Goal: Information Seeking & Learning: Learn about a topic

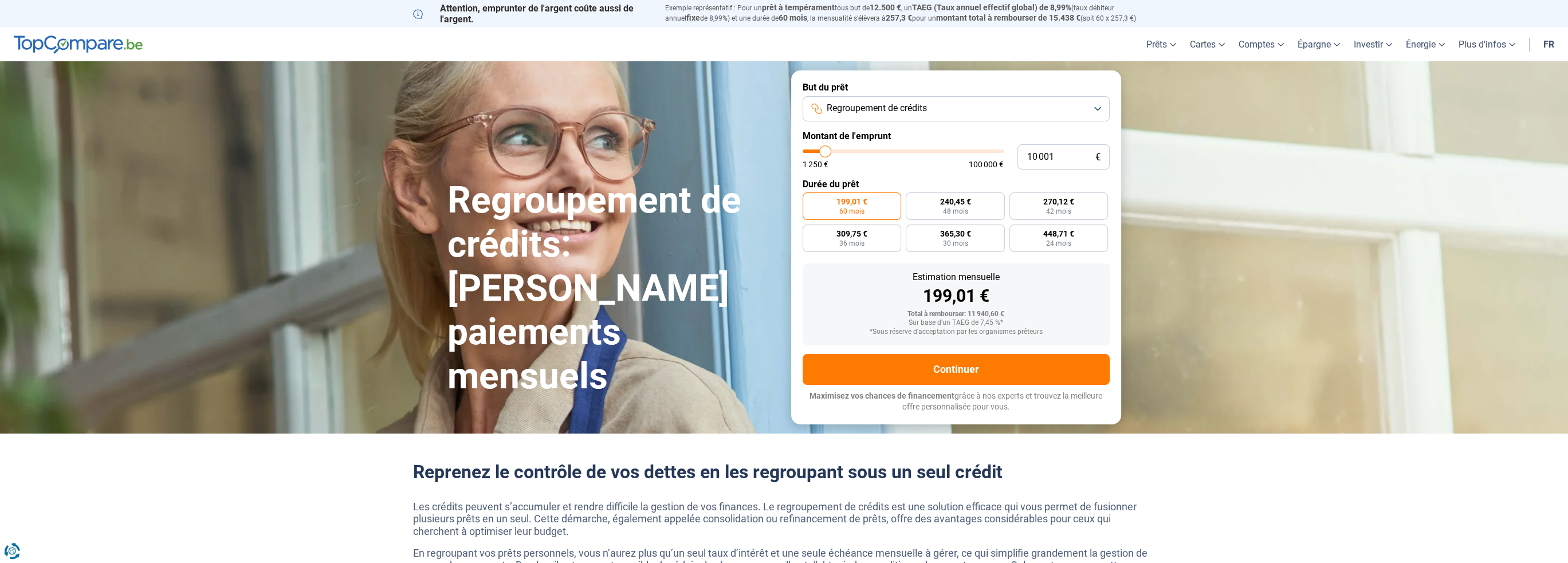
type input "40 250"
type input "40250"
type input "40 500"
type input "40500"
type input "40 750"
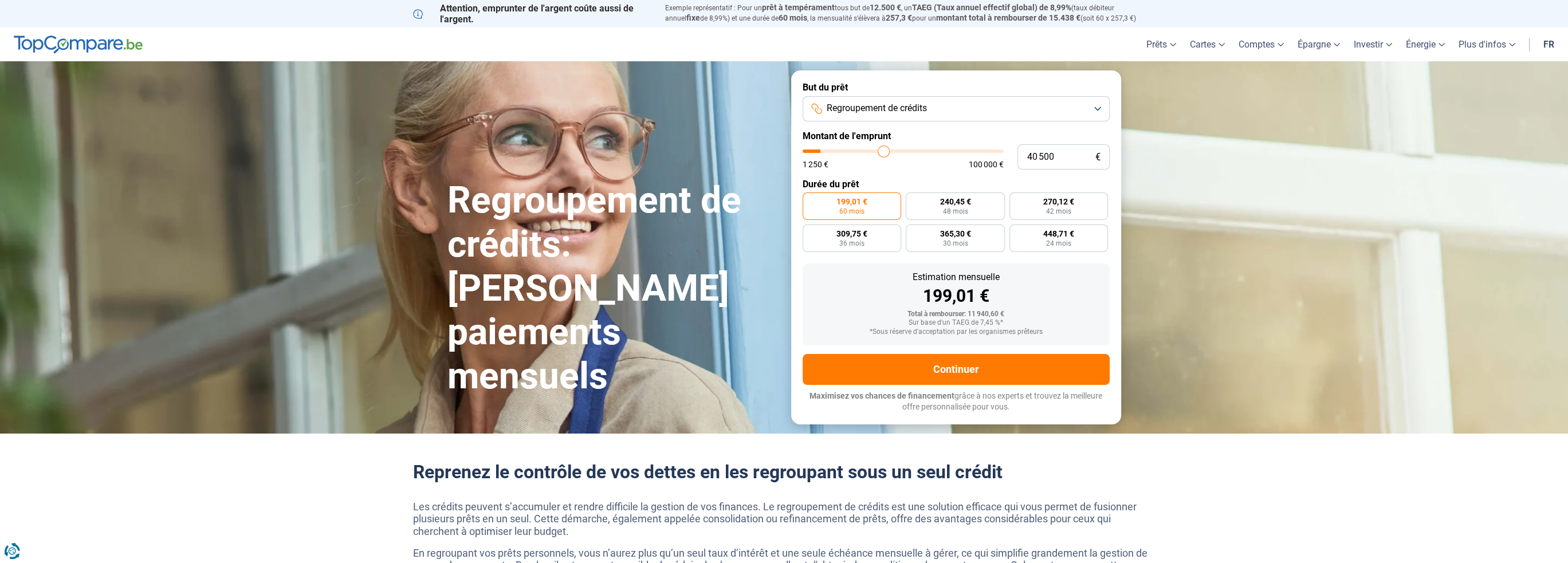
type input "40750"
type input "41 250"
type input "41250"
type input "41 500"
type input "41500"
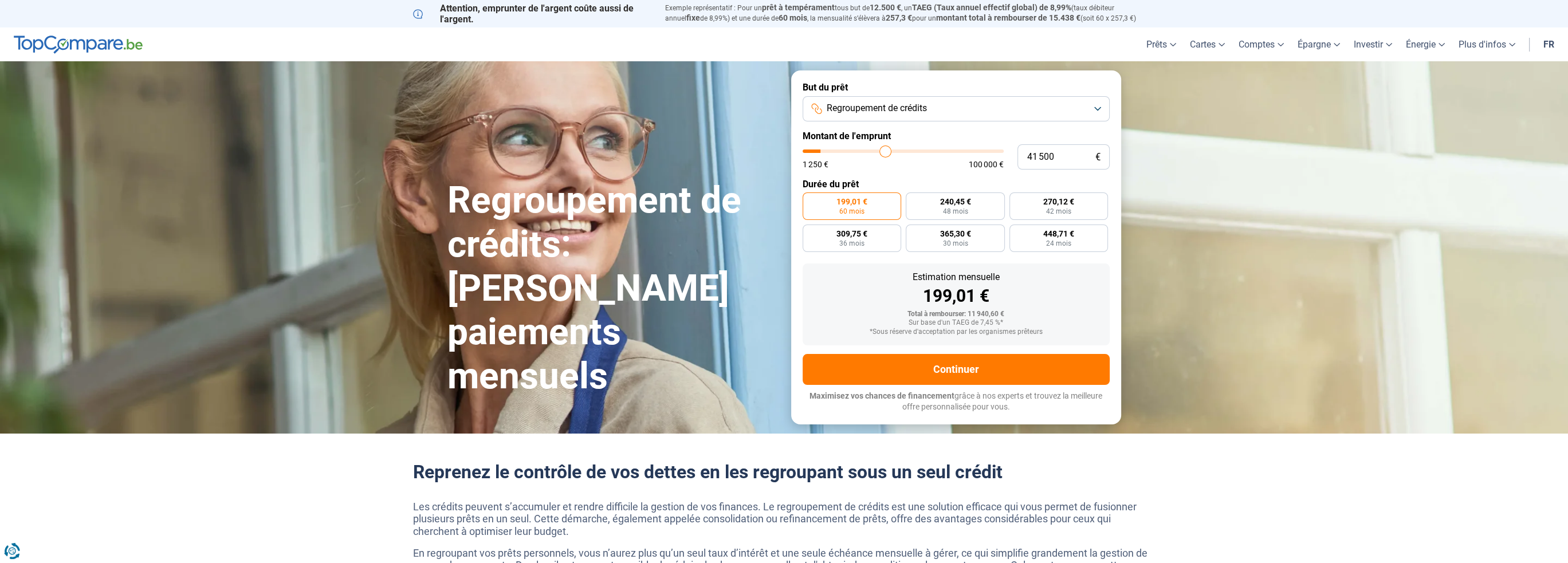
type input "41 750"
type input "41750"
type input "42 000"
type input "42000"
type input "42 250"
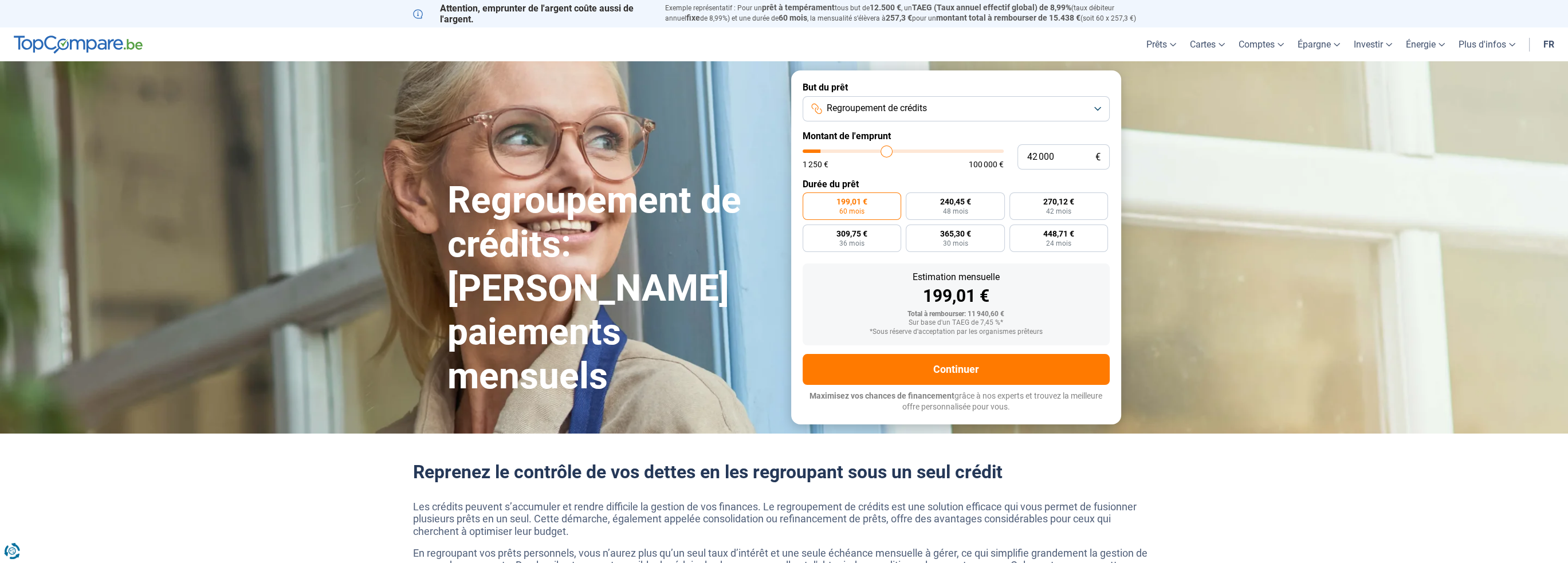
type input "42250"
type input "42 750"
type input "42750"
type input "44 250"
type input "44250"
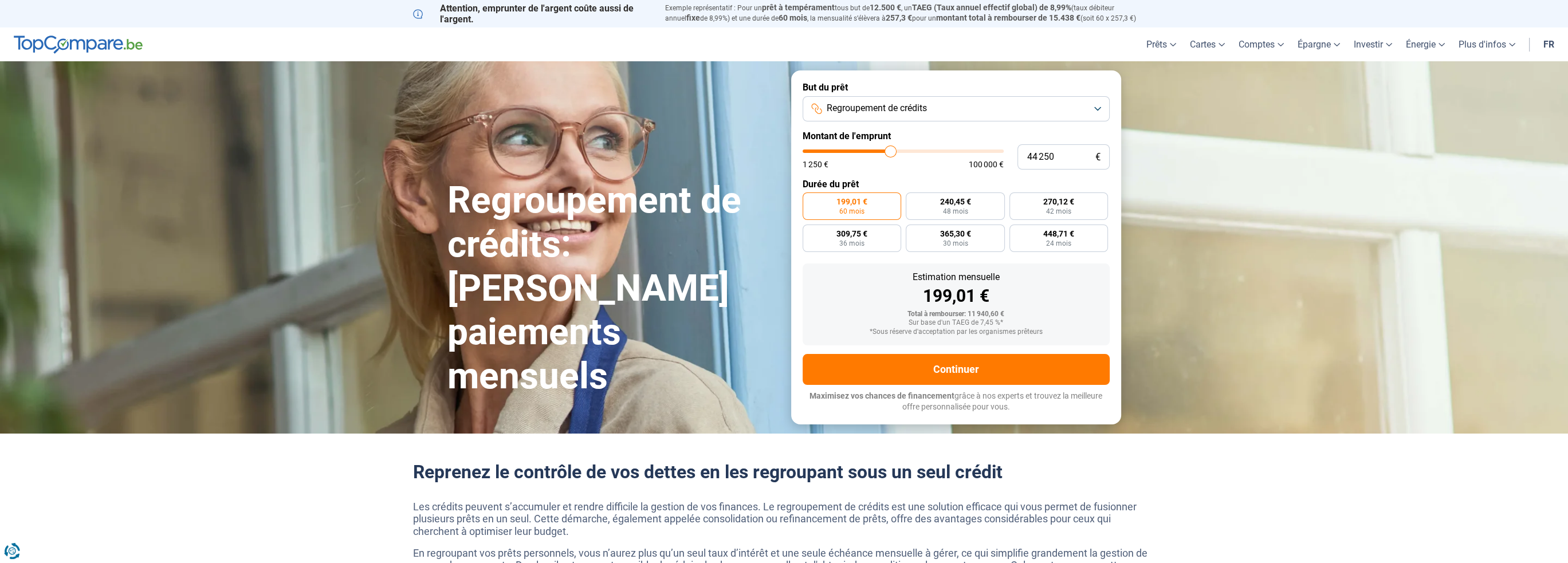
type input "46 000"
type input "46000"
type input "48 000"
type input "48000"
type input "50 250"
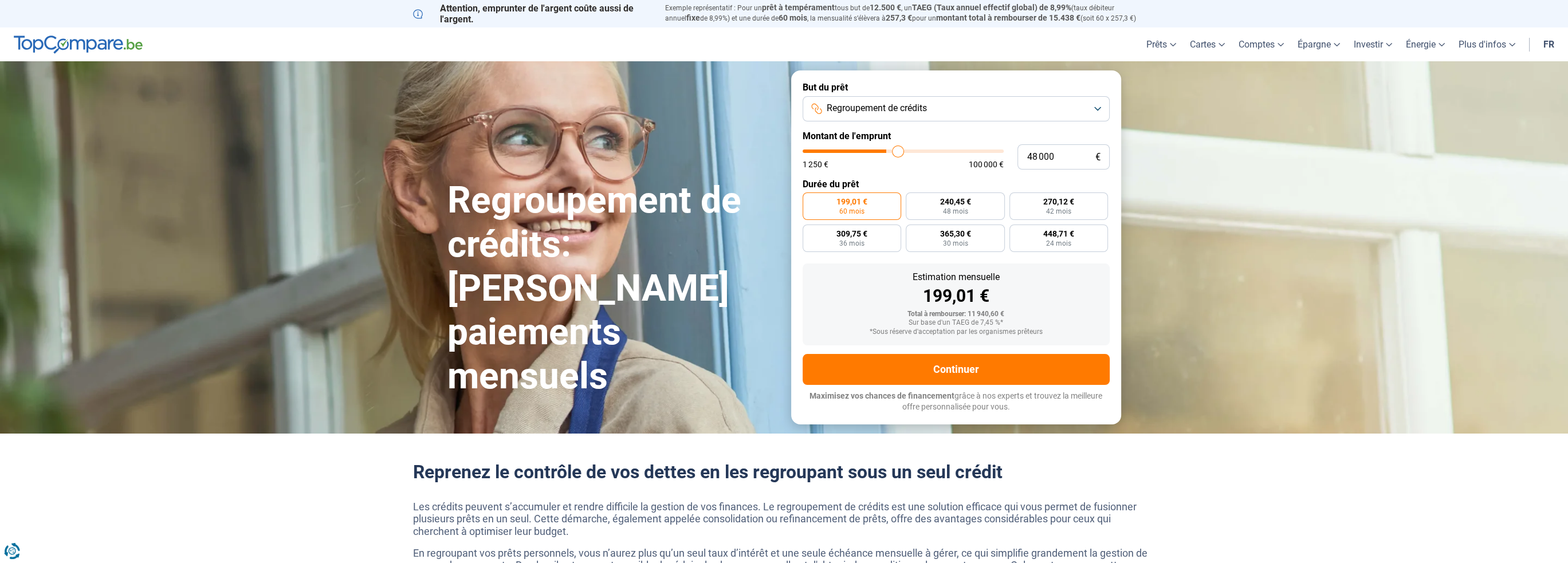
type input "50250"
type input "52 250"
type input "52250"
type input "57 500"
type input "57500"
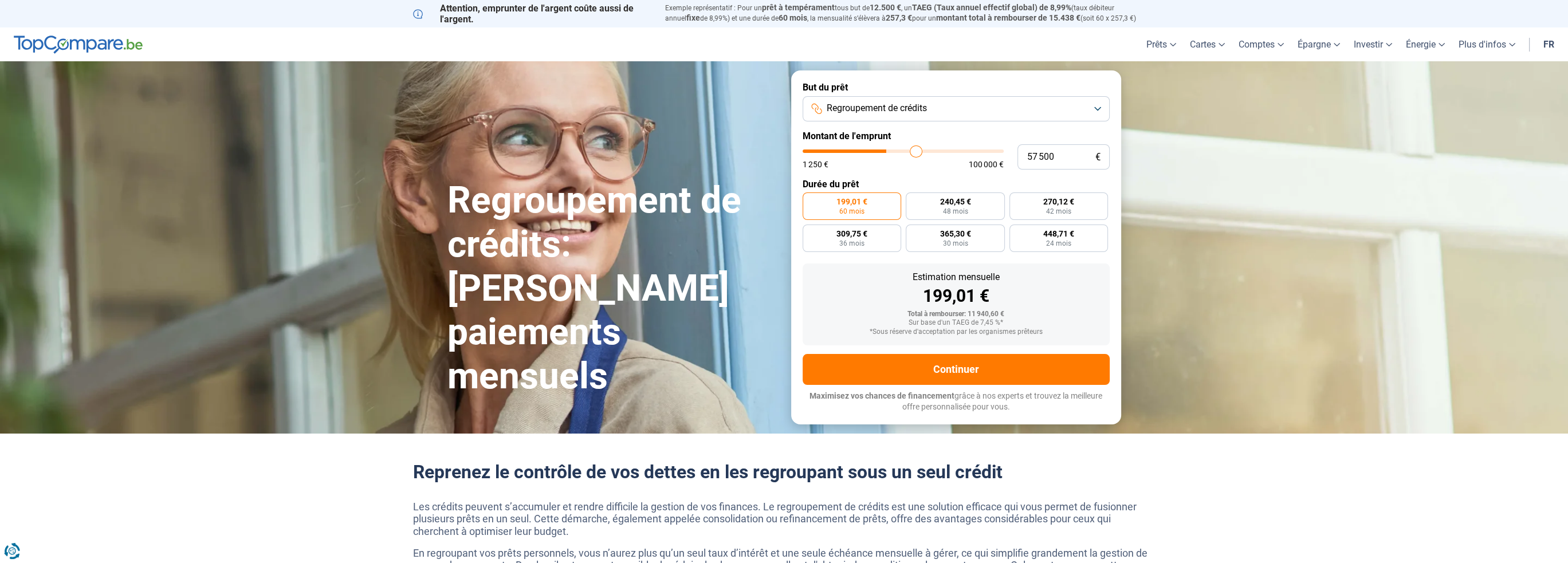
type input "61 250"
type input "61250"
type input "64 250"
type input "64250"
type input "67 250"
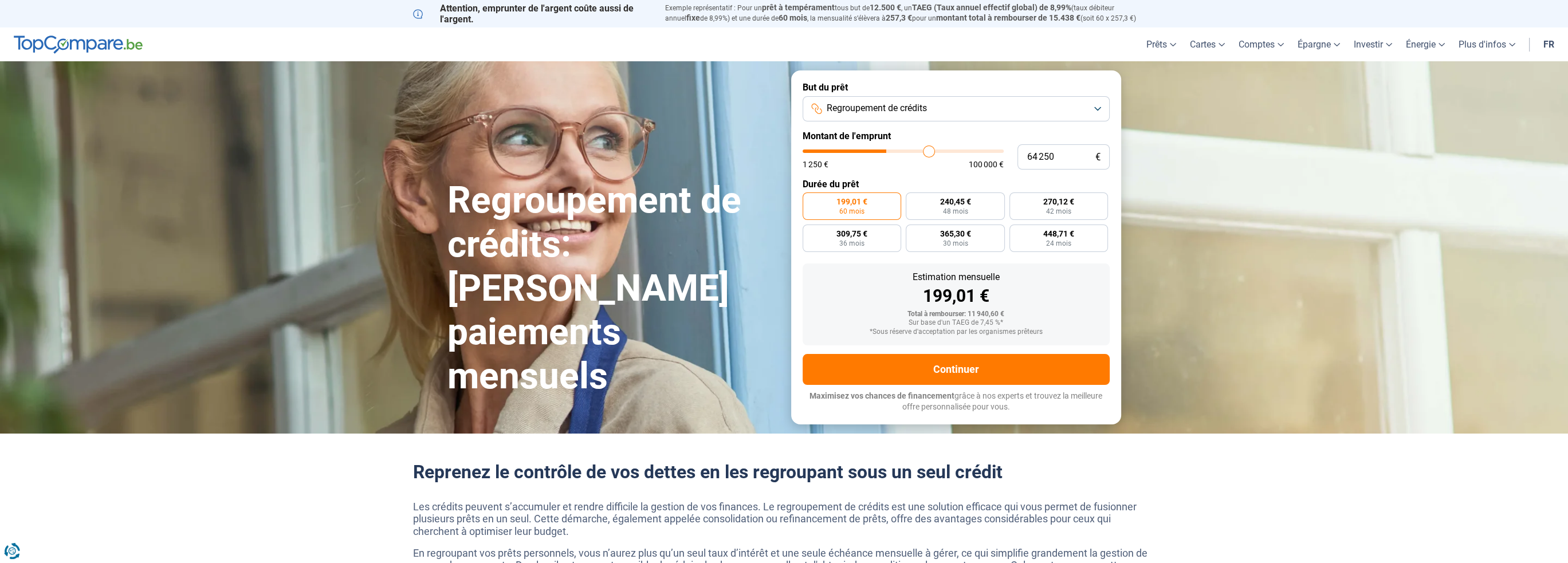
type input "67250"
type input "69 500"
type input "69500"
type input "70 500"
type input "70500"
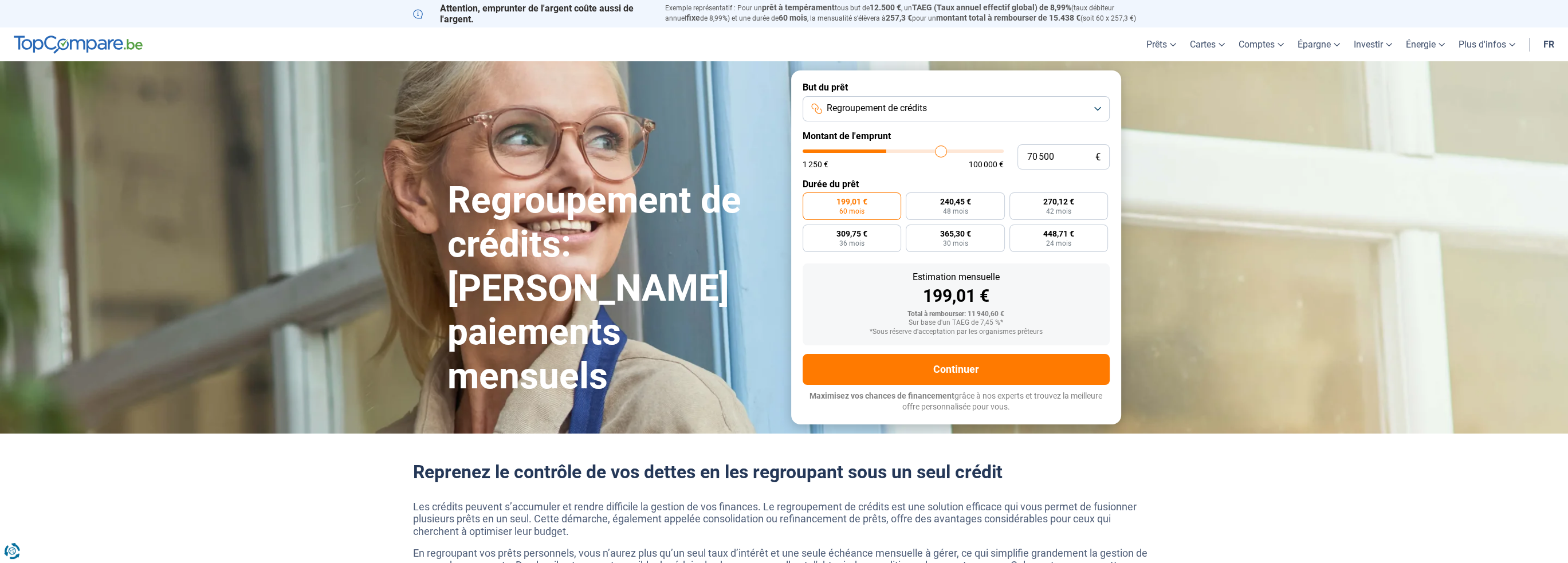
type input "71 250"
type input "71250"
type input "71 500"
type input "71500"
type input "71 750"
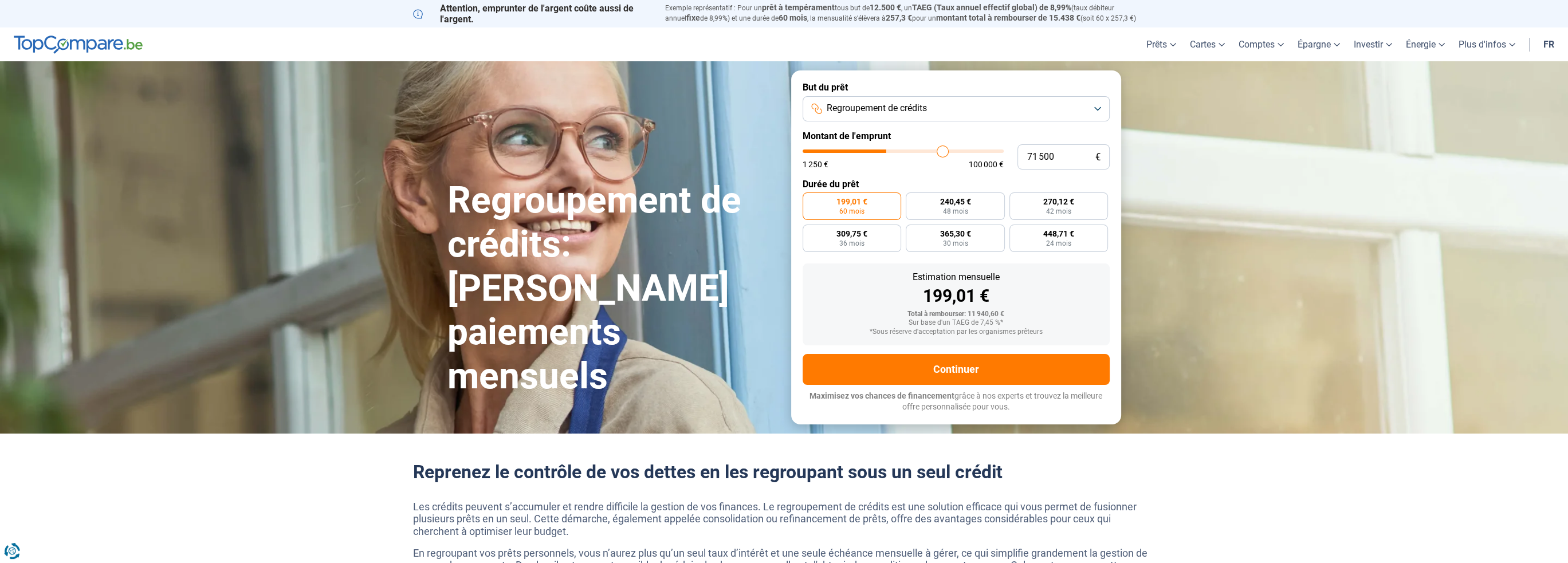
type input "71750"
type input "72 000"
type input "72000"
type input "72 250"
type input "72250"
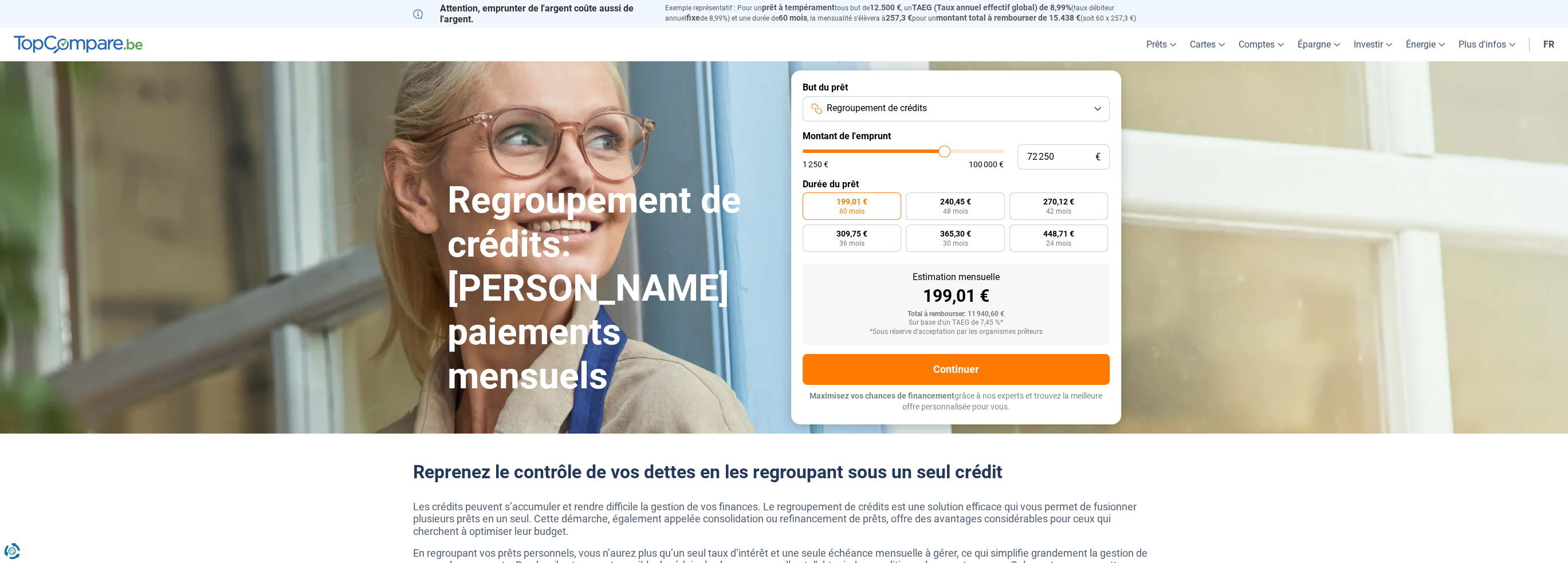
type input "72 500"
type input "72500"
type input "73 000"
type input "73000"
type input "73 500"
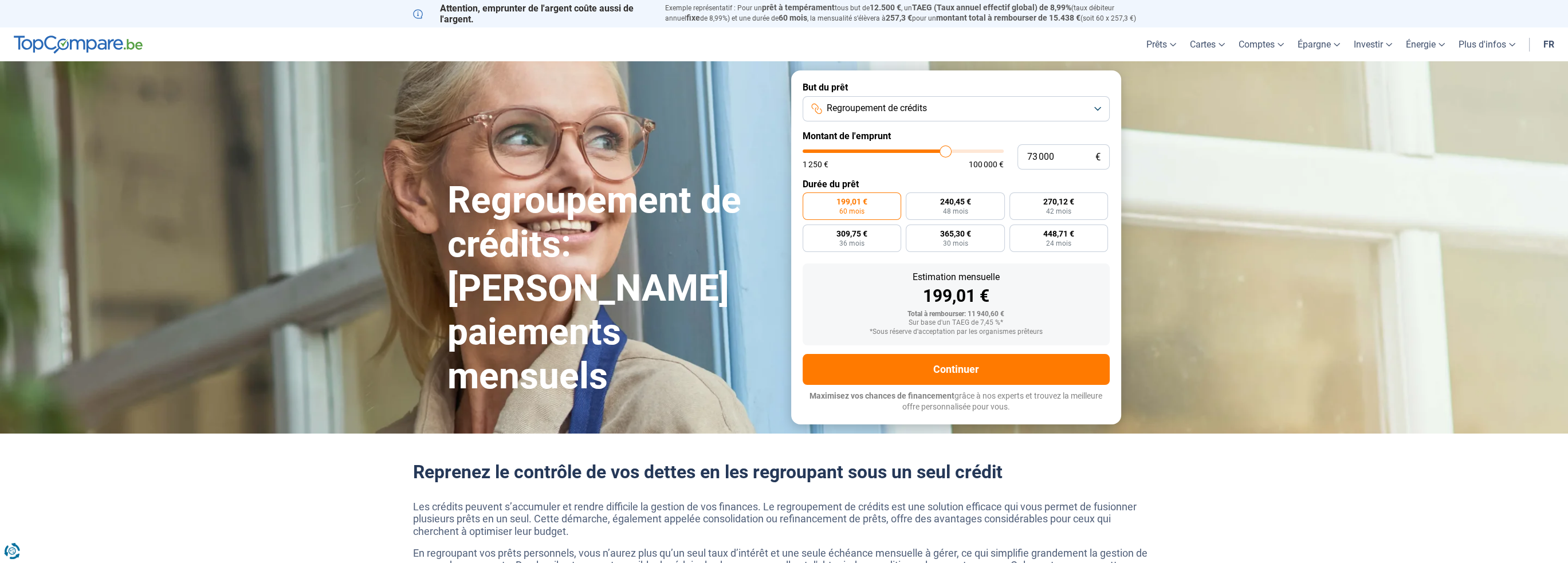
type input "73500"
type input "73 750"
type input "73750"
type input "74 250"
type input "74250"
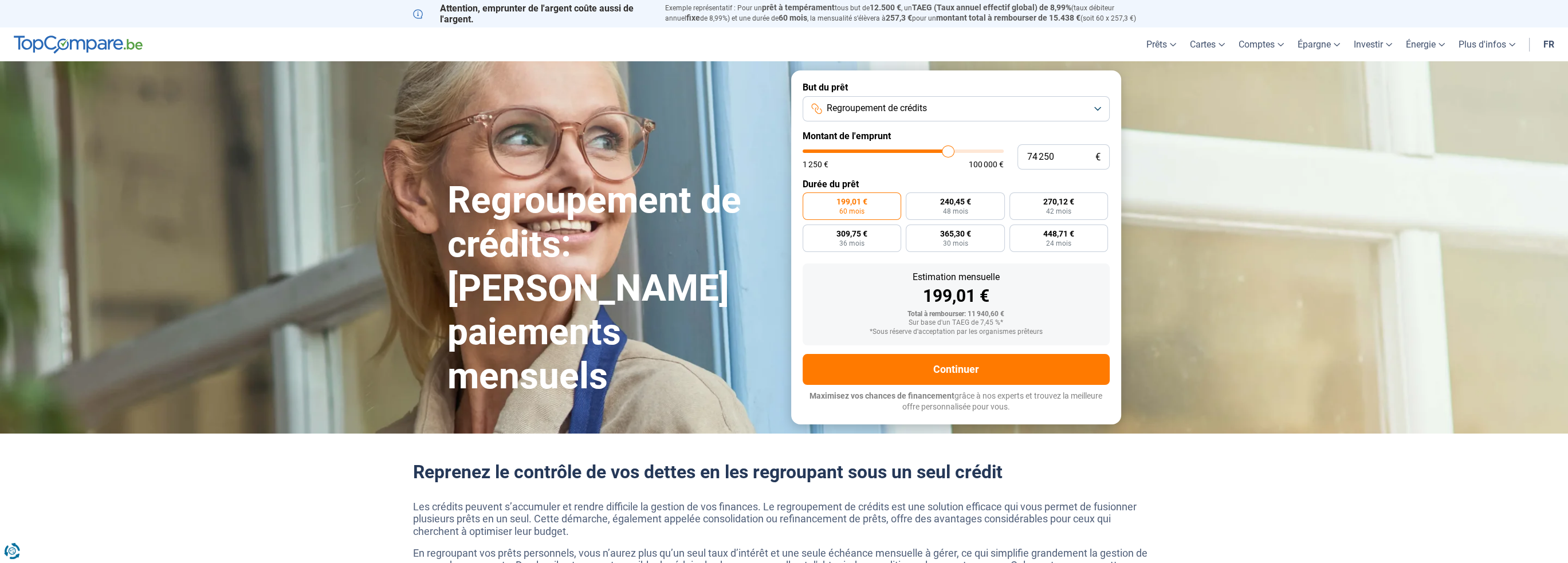
type input "74 500"
type input "74500"
type input "74 750"
type input "74750"
type input "75 000"
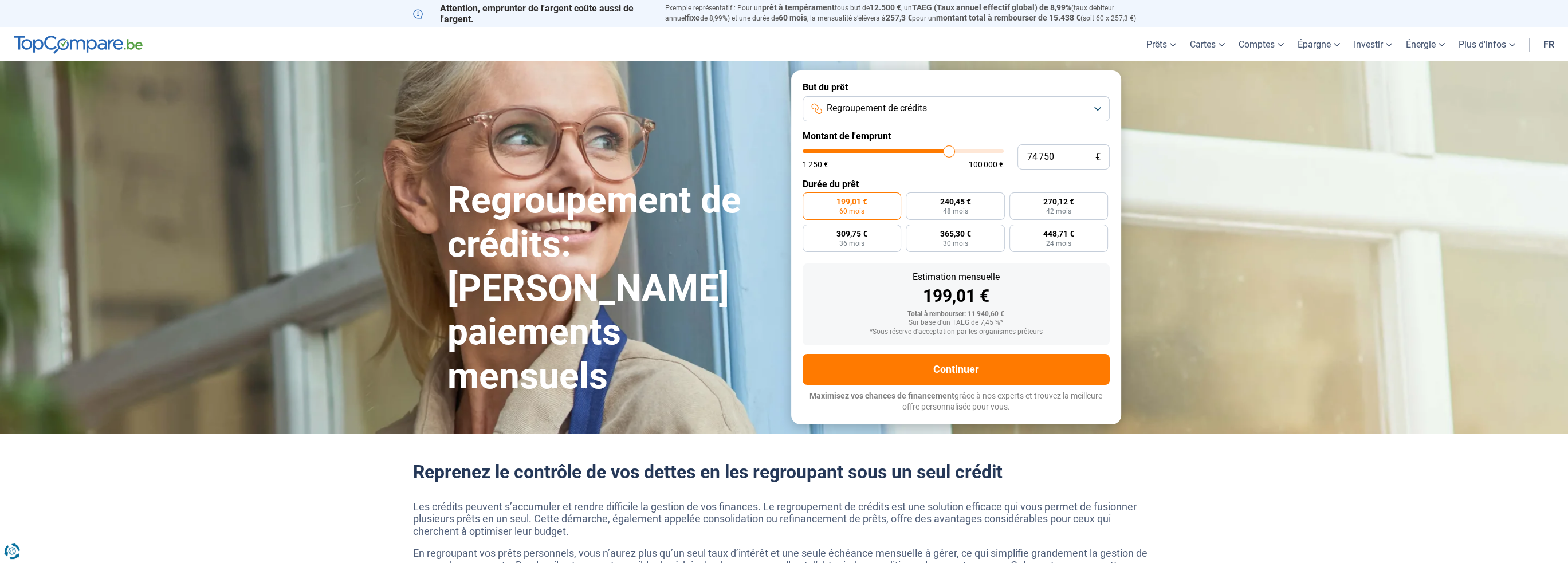
type input "75000"
type input "75 250"
type input "75250"
type input "75 500"
type input "75500"
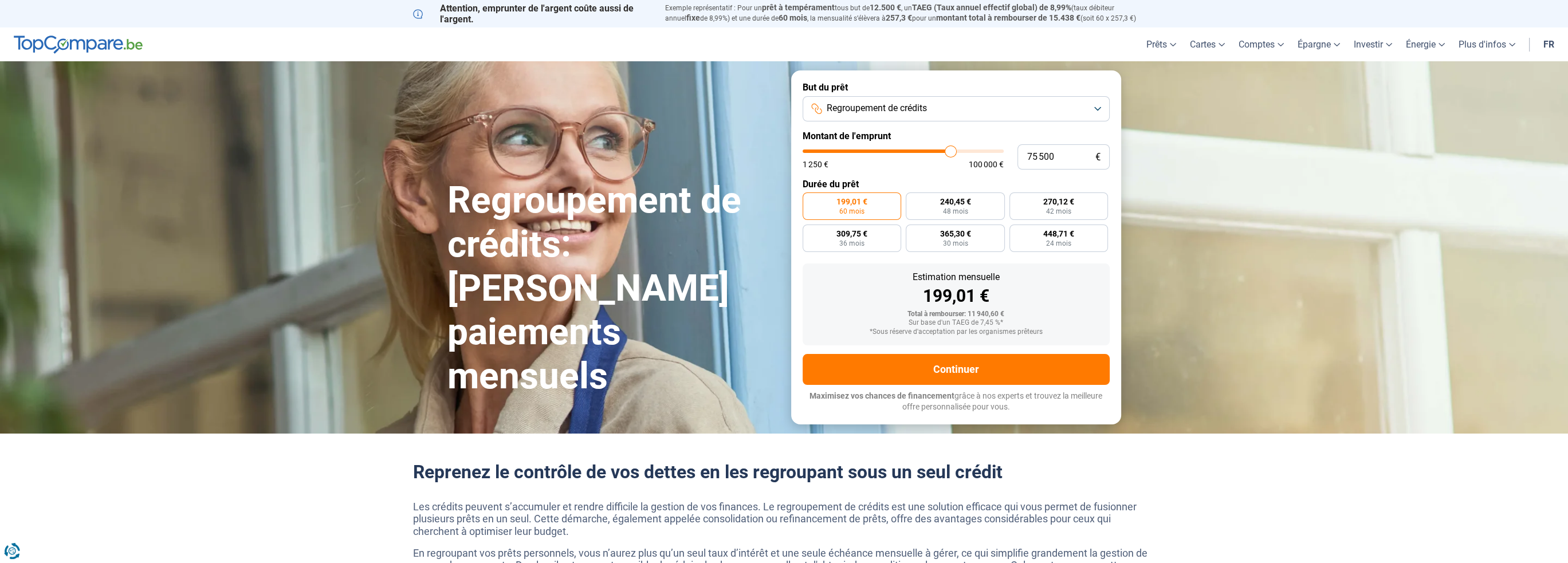
type input "76 000"
type input "76000"
type input "76 250"
type input "76250"
type input "76 500"
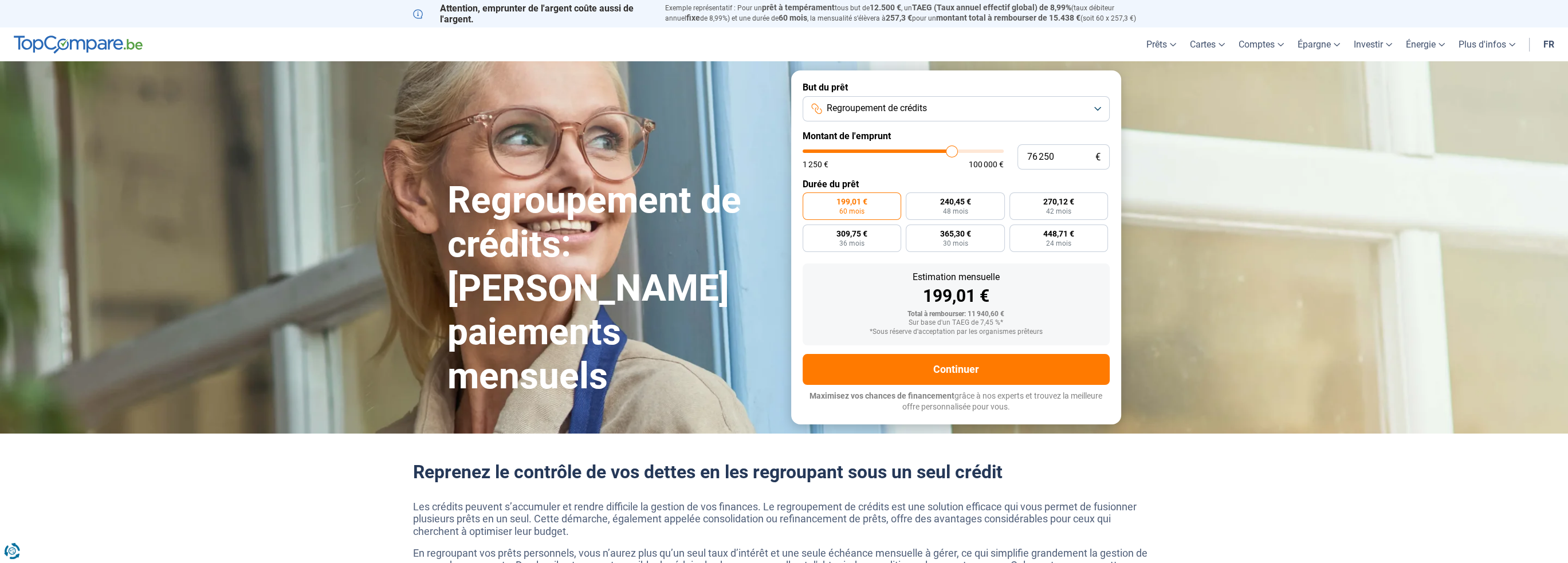
type input "76500"
type input "77 000"
type input "77000"
type input "77 250"
type input "77250"
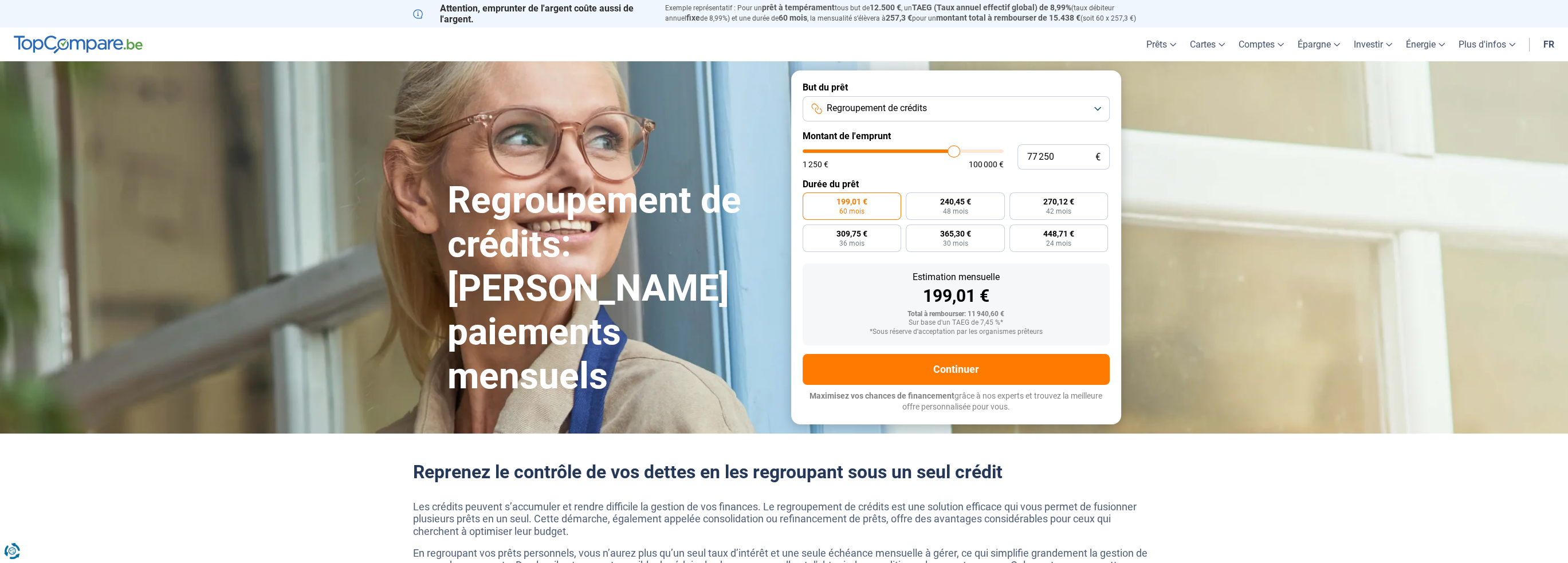
type input "77 500"
type input "77500"
type input "77 750"
type input "77750"
type input "78 000"
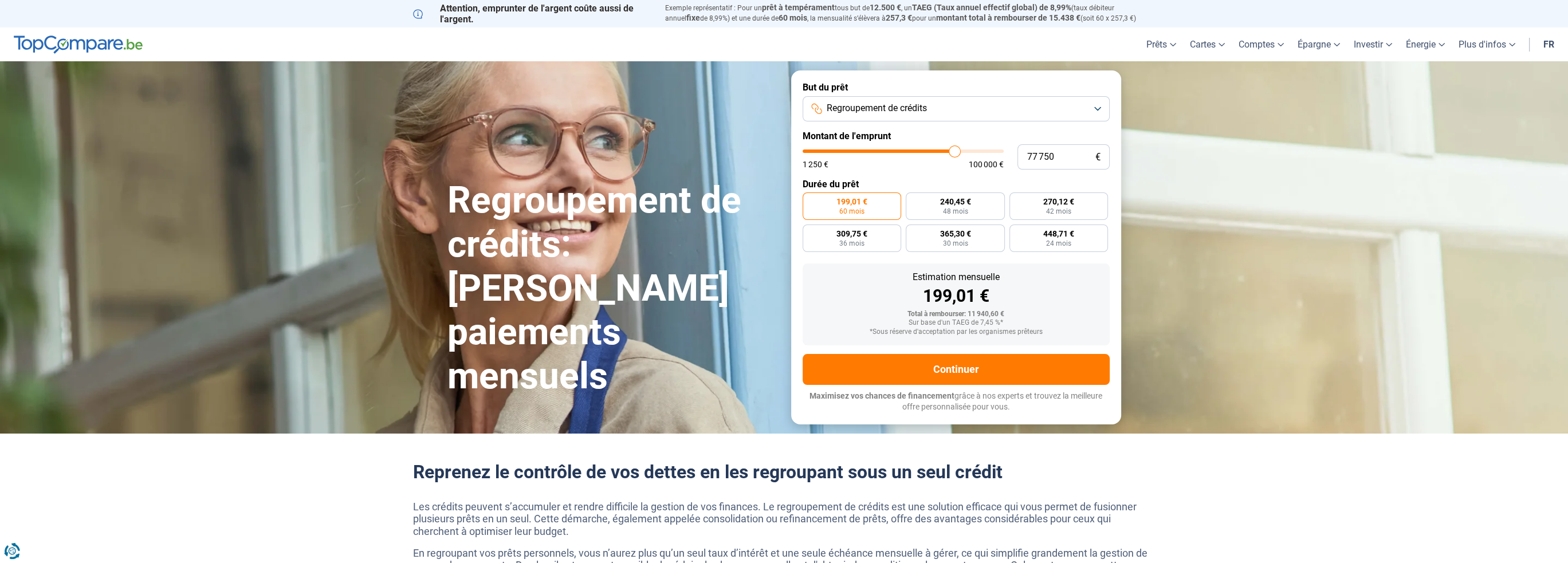
type input "78000"
type input "78 250"
type input "78250"
type input "78 500"
type input "78500"
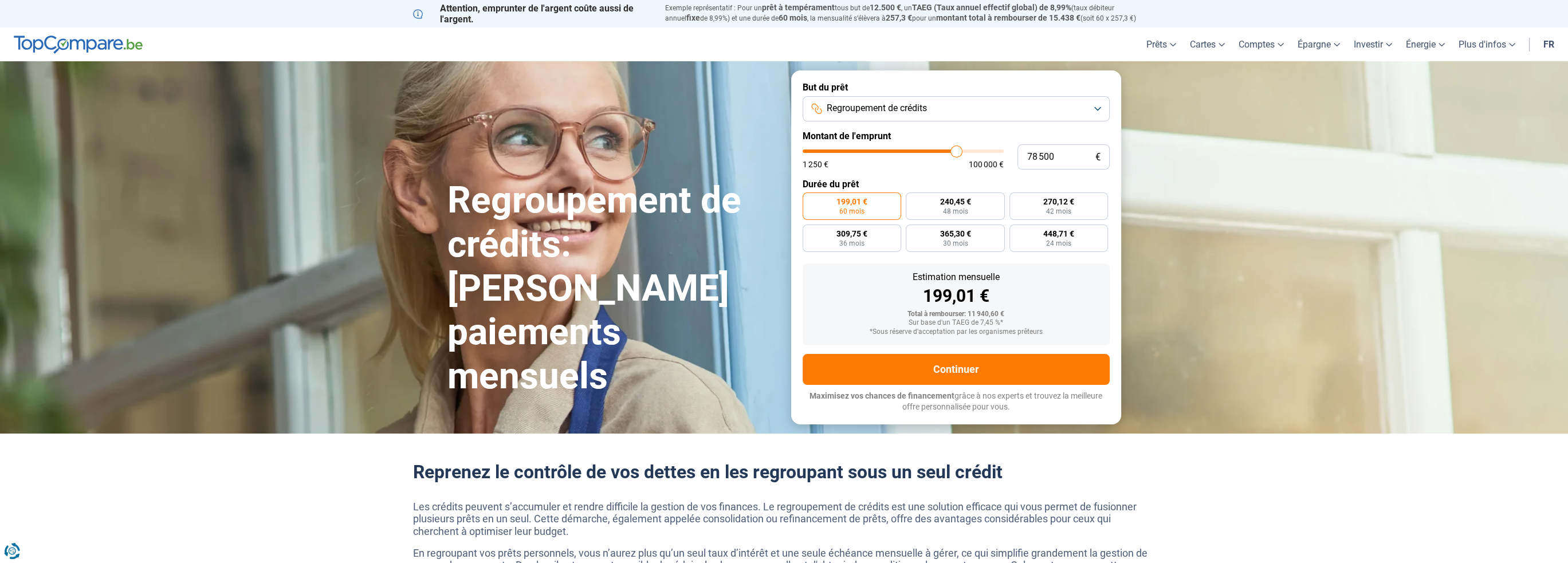
type input "78 750"
type input "78750"
type input "79 000"
type input "79000"
type input "79 250"
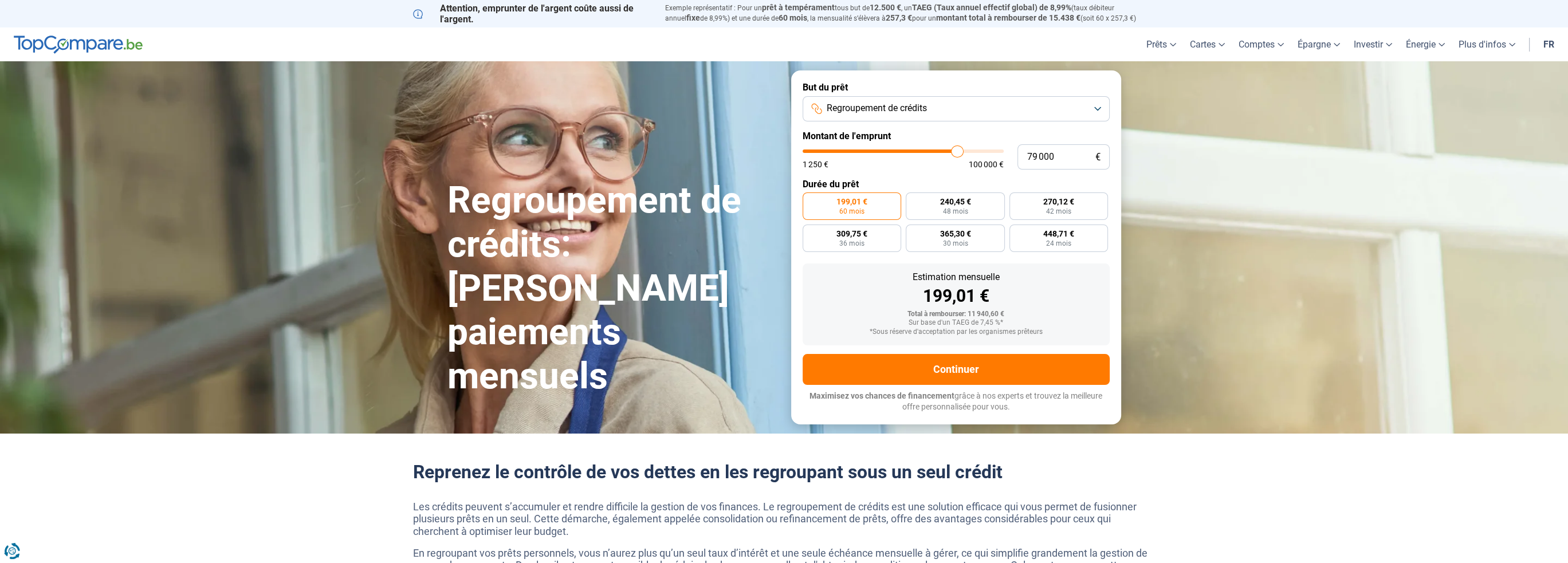
type input "79250"
type input "79 500"
type input "79500"
type input "79 750"
type input "79750"
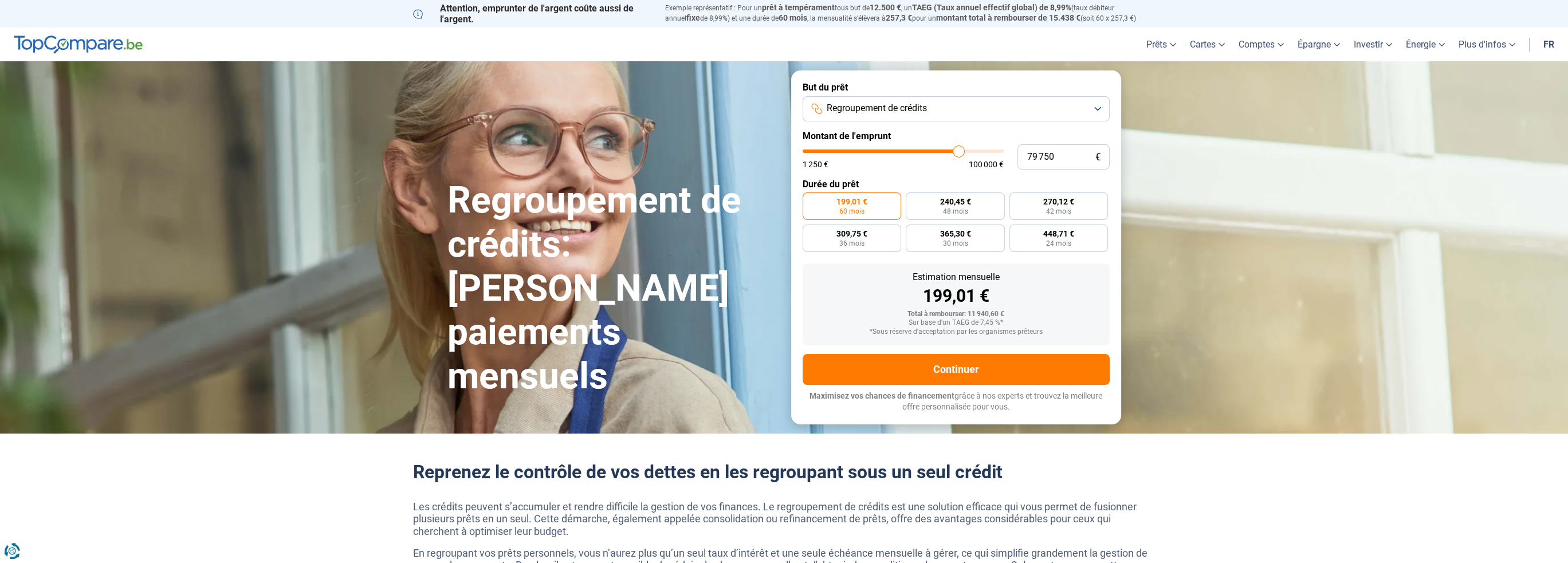
type input "80 000"
type input "80000"
type input "80 250"
type input "80250"
type input "80 500"
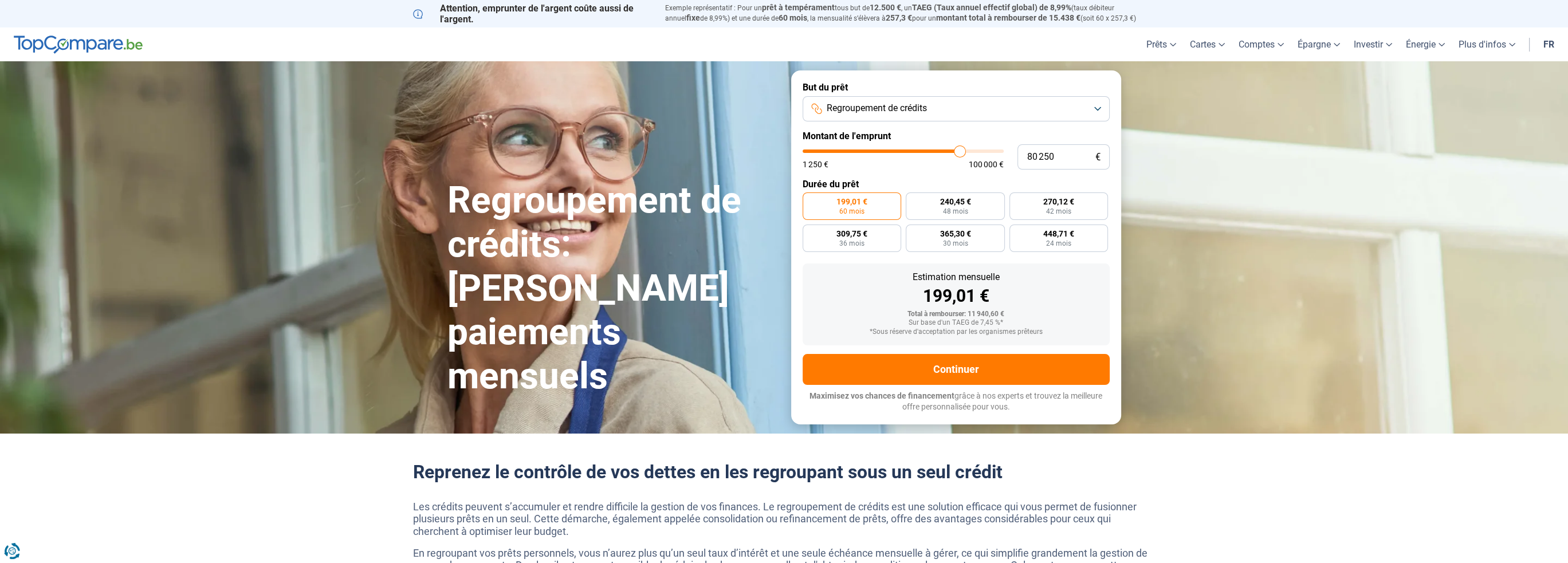
type input "80500"
type input "80 750"
type input "80750"
type input "81 000"
type input "81000"
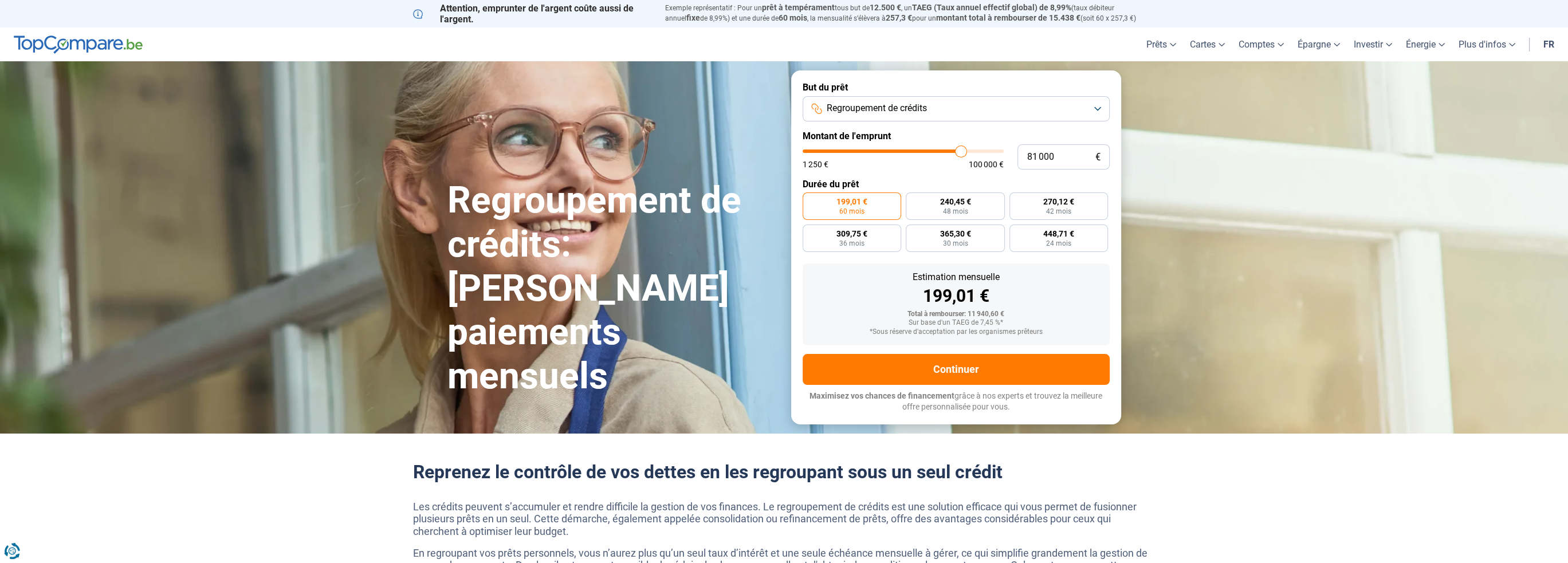
type input "81 250"
type input "81250"
type input "81 500"
type input "81500"
type input "81 750"
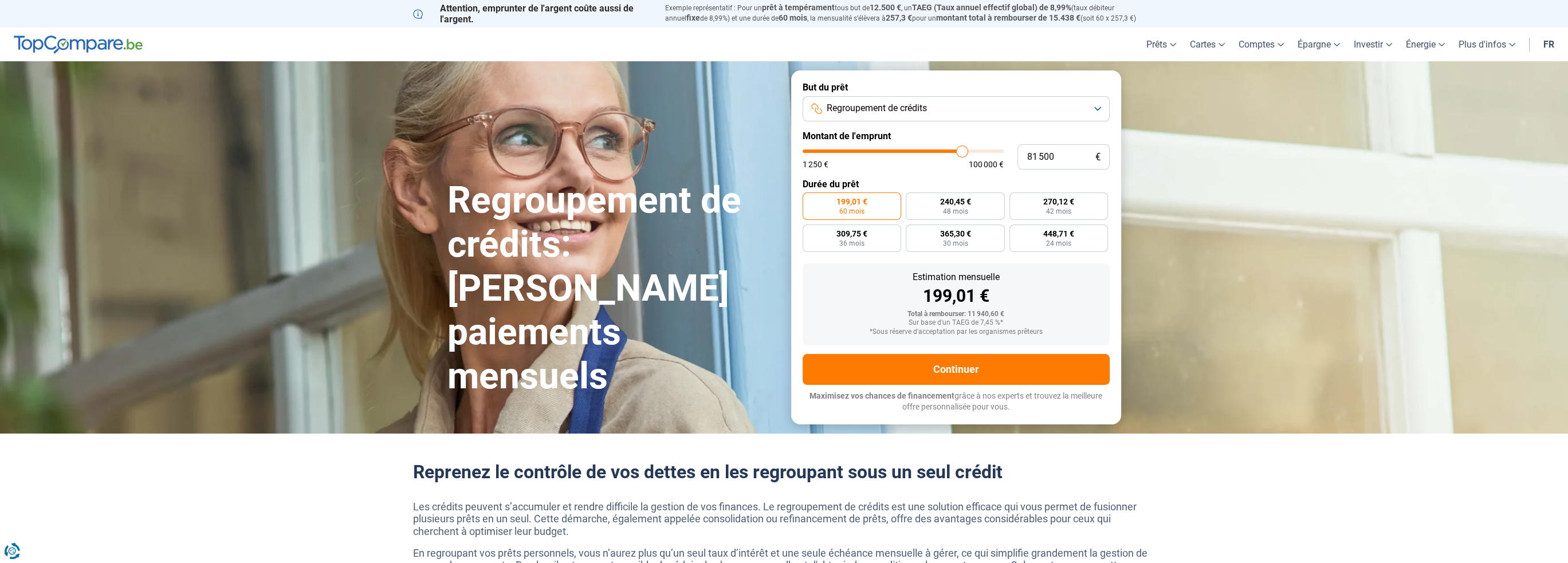
type input "81750"
type input "82 000"
type input "82000"
type input "82 250"
type input "82250"
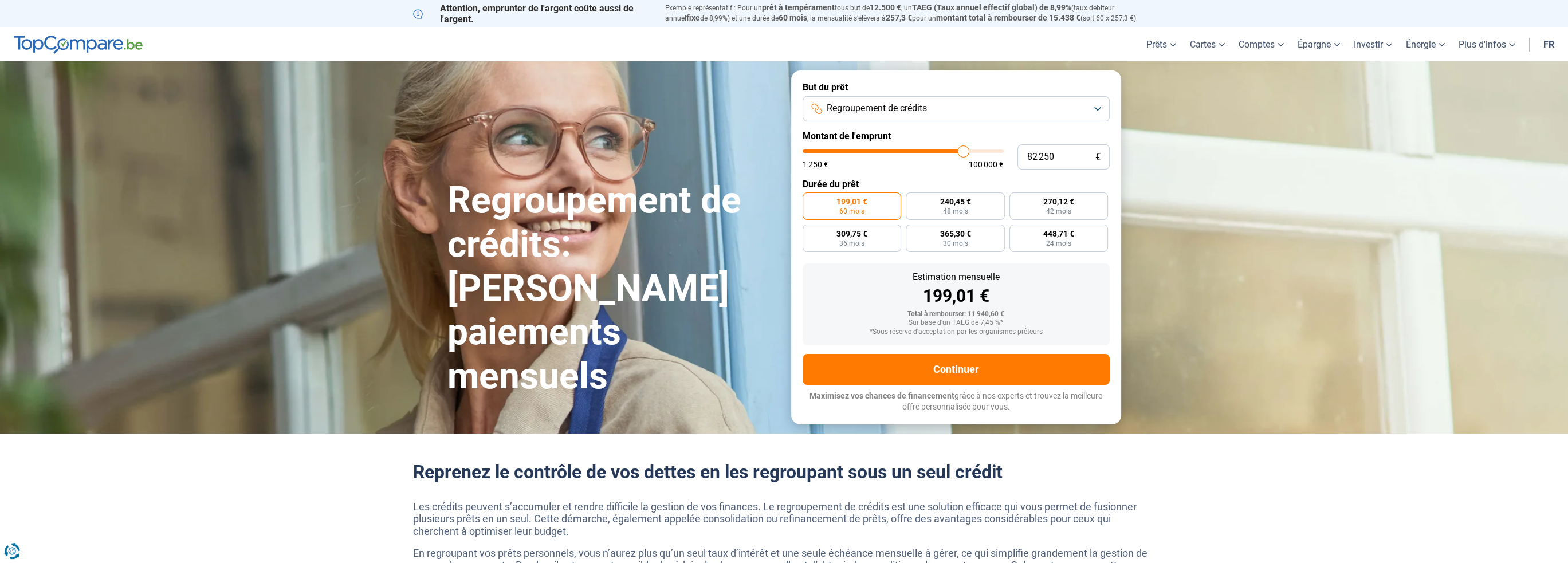
type input "82 500"
type input "82500"
type input "82 250"
type input "82250"
type input "81 750"
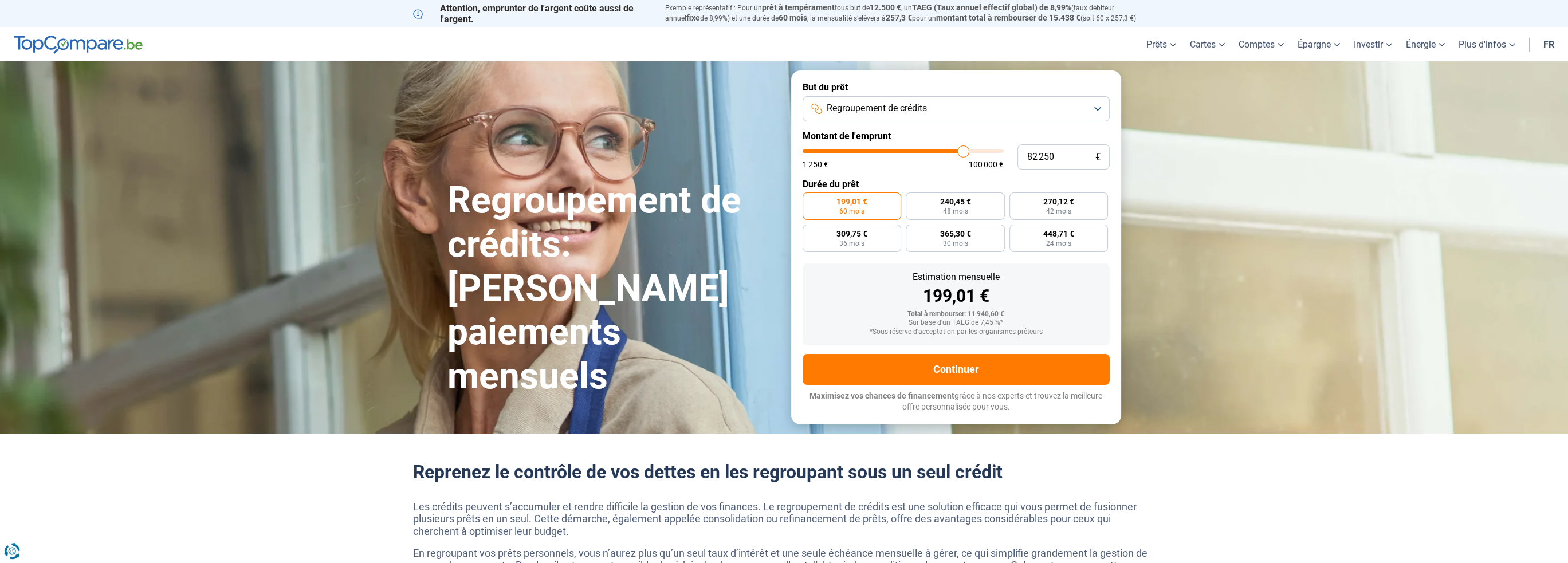
type input "81750"
type input "81 500"
type input "81500"
type input "81 250"
type input "81250"
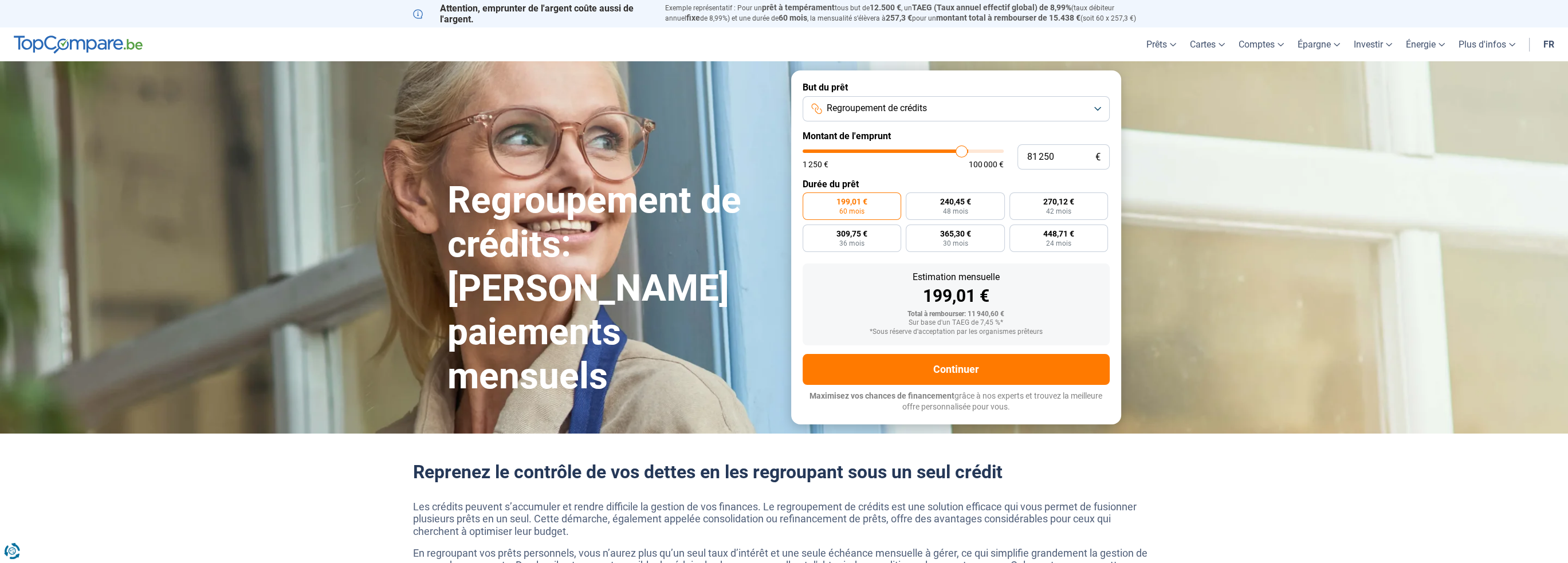
type input "81 000"
type input "81000"
type input "80 750"
type input "80750"
type input "80 500"
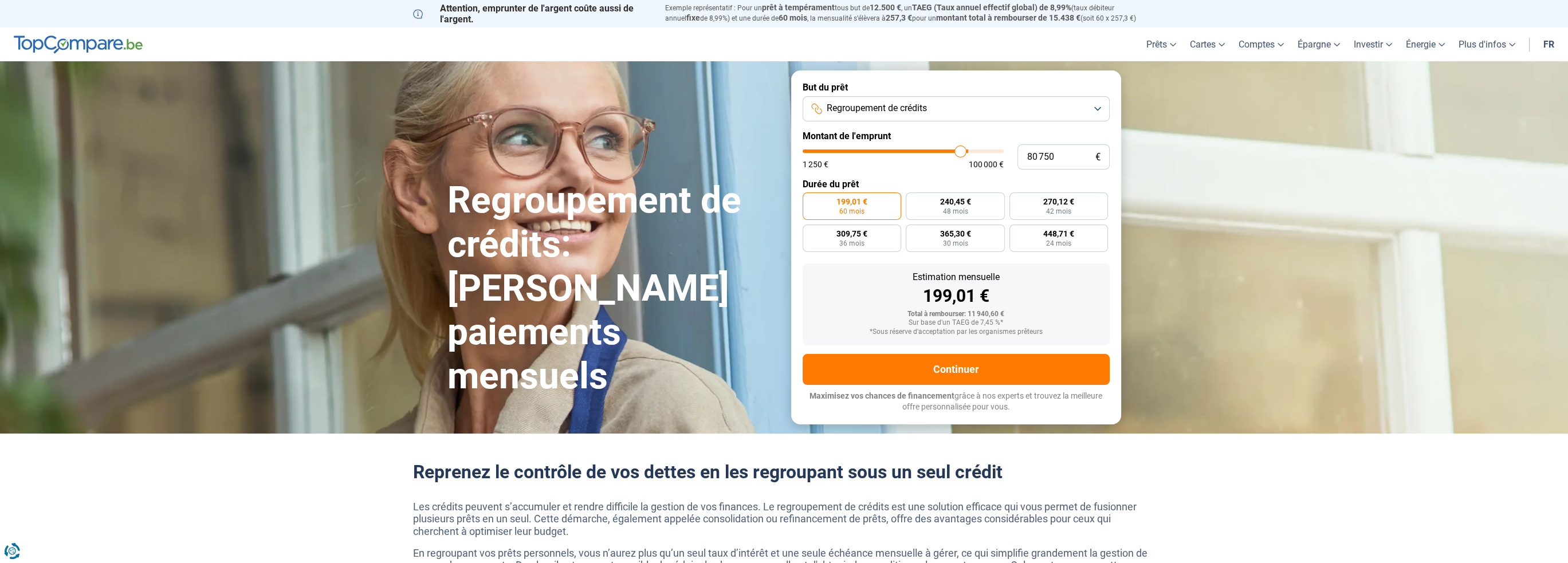
type input "80500"
type input "80 250"
type input "80250"
type input "80 000"
type input "80000"
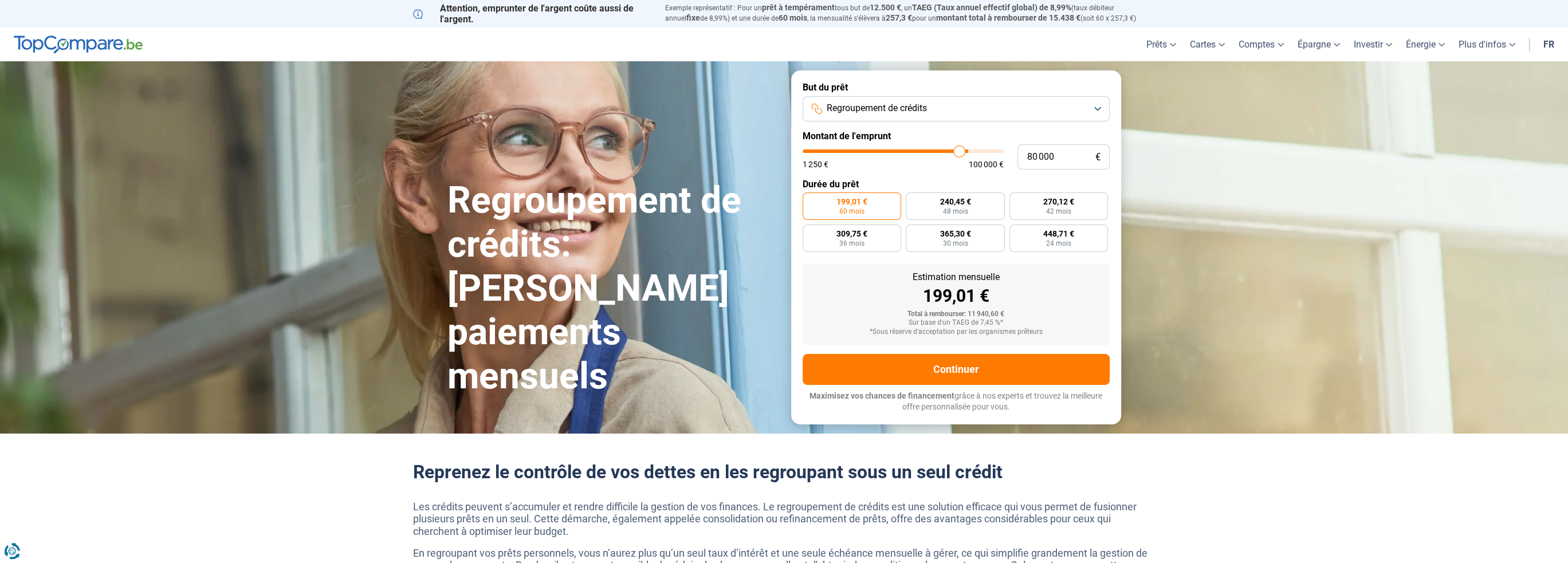
type input "79 500"
type input "79500"
type input "79 250"
type input "79250"
type input "79 000"
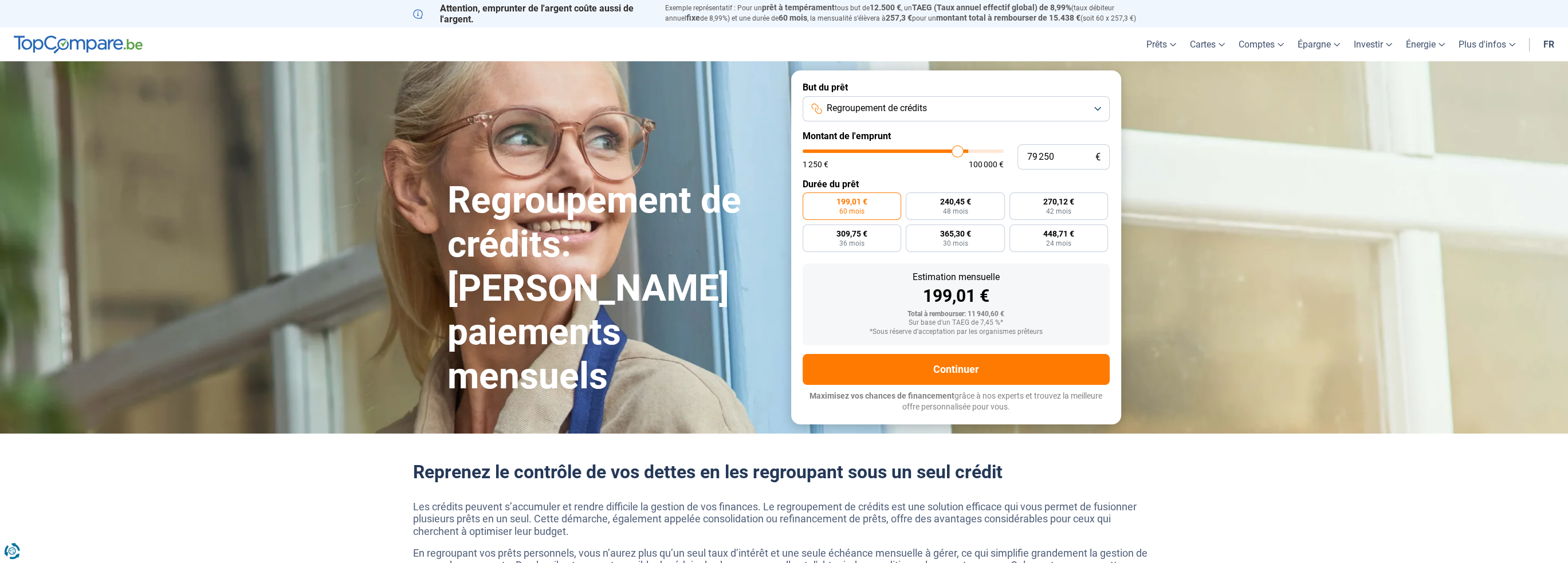
type input "79000"
type input "78 750"
type input "78750"
type input "78 500"
type input "78500"
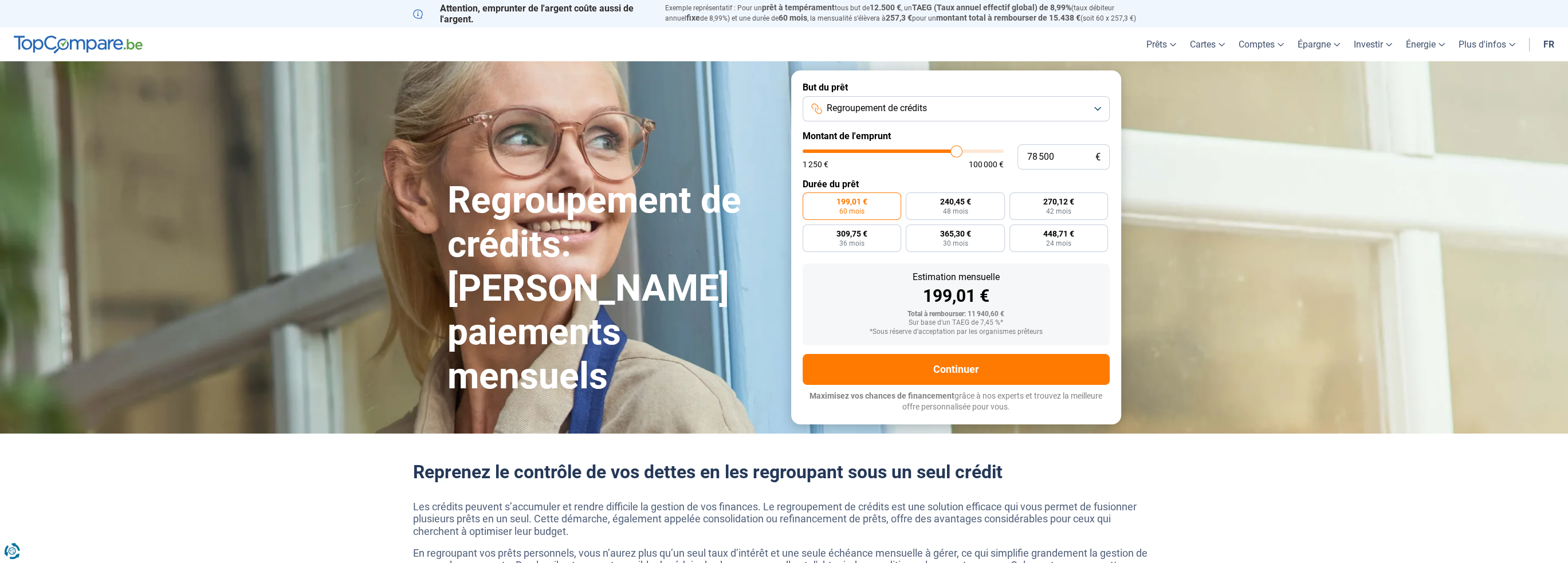
type input "78 750"
type input "78750"
type input "79 000"
type input "79000"
type input "79 250"
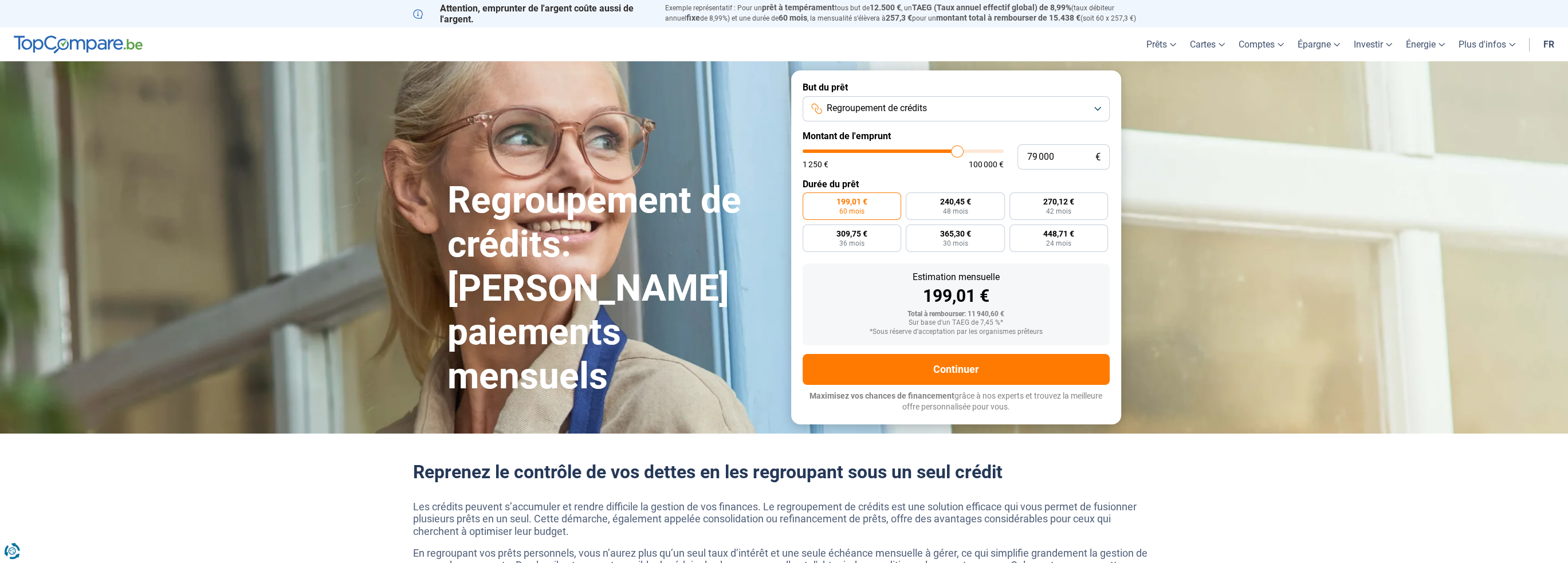
type input "79250"
type input "79 500"
type input "79500"
type input "79 750"
type input "79750"
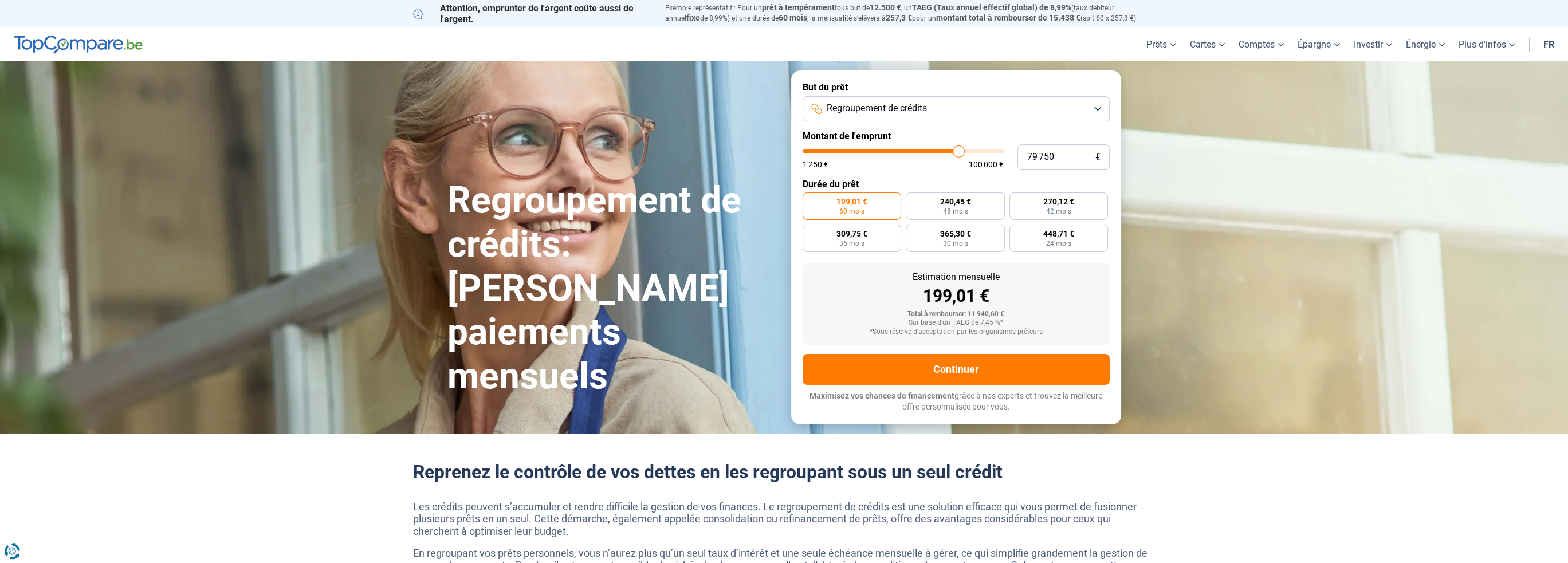
type input "80 000"
type input "80000"
type input "80 250"
type input "80250"
type input "80 500"
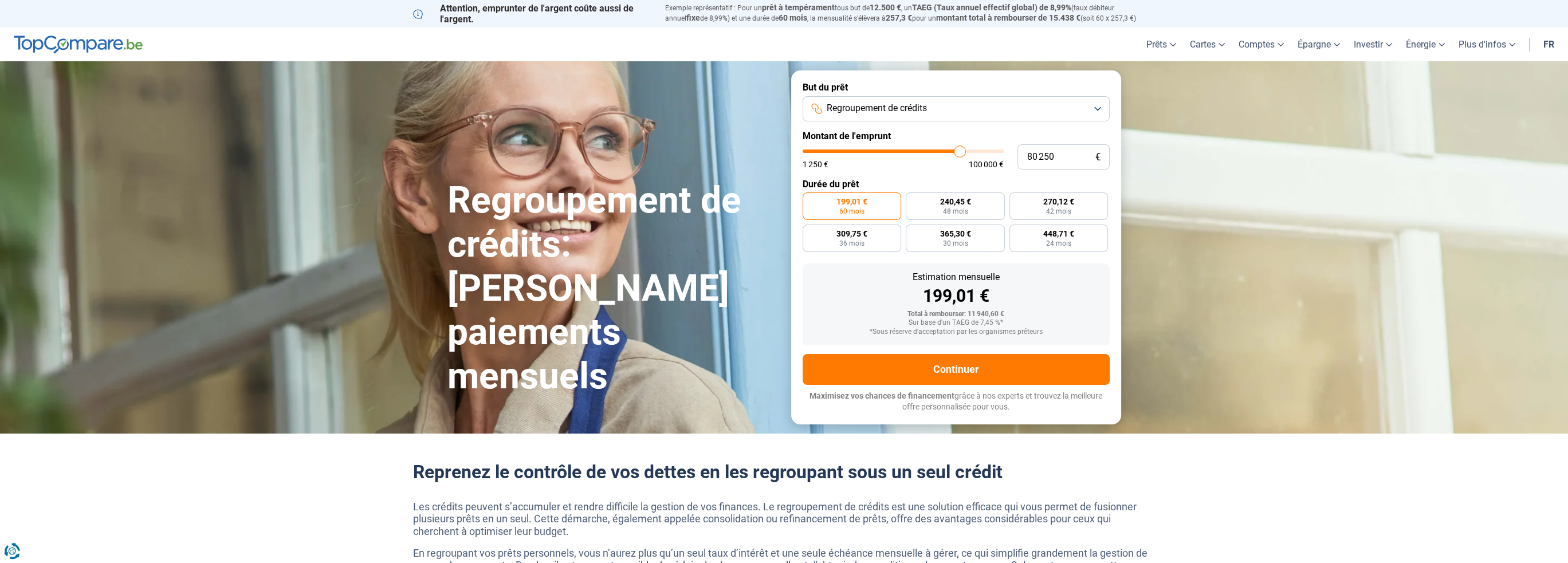
type input "80500"
type input "80 750"
type input "80750"
type input "81 000"
type input "81000"
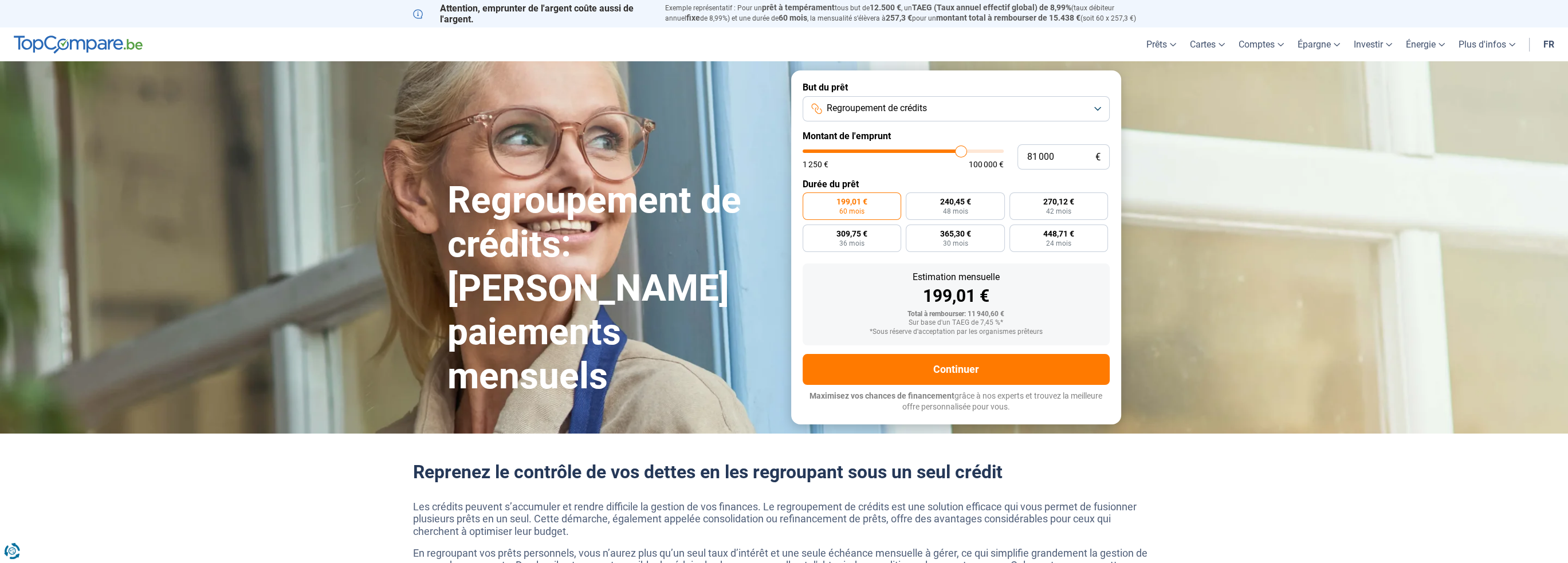
type input "81 250"
type input "81250"
type input "81 500"
type input "81500"
type input "81 750"
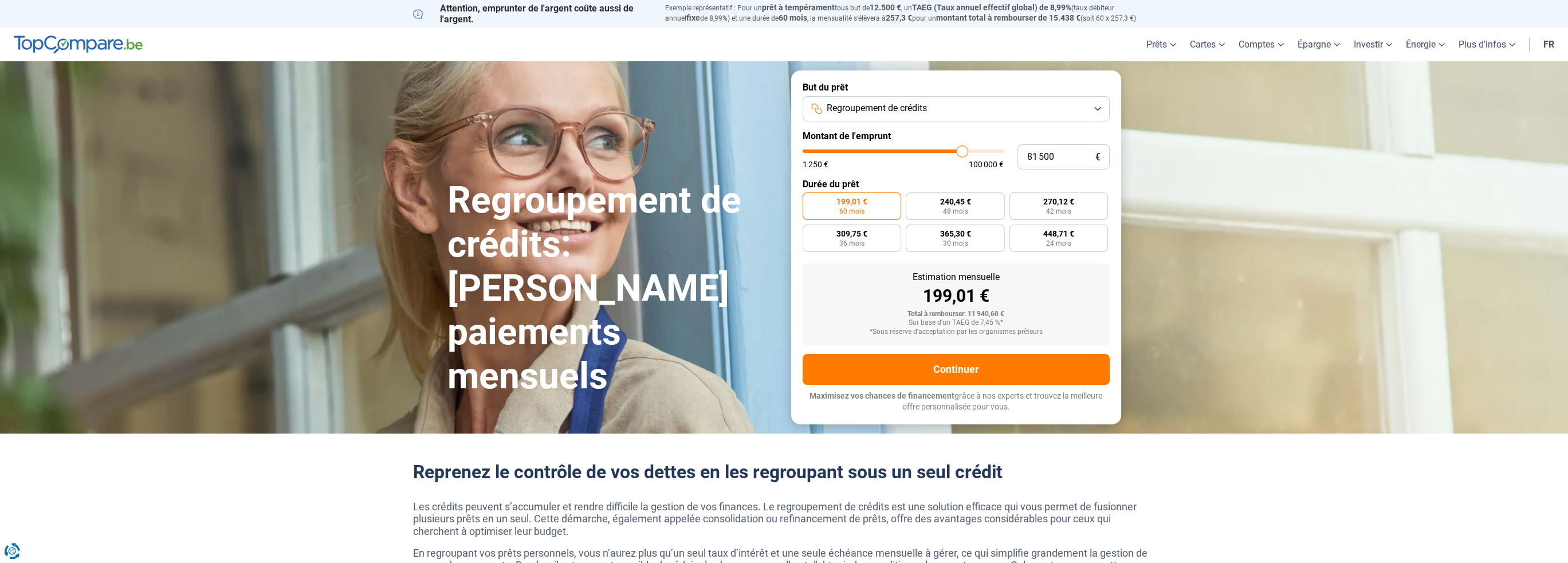
type input "81750"
type input "82 000"
type input "82000"
type input "82 250"
type input "82250"
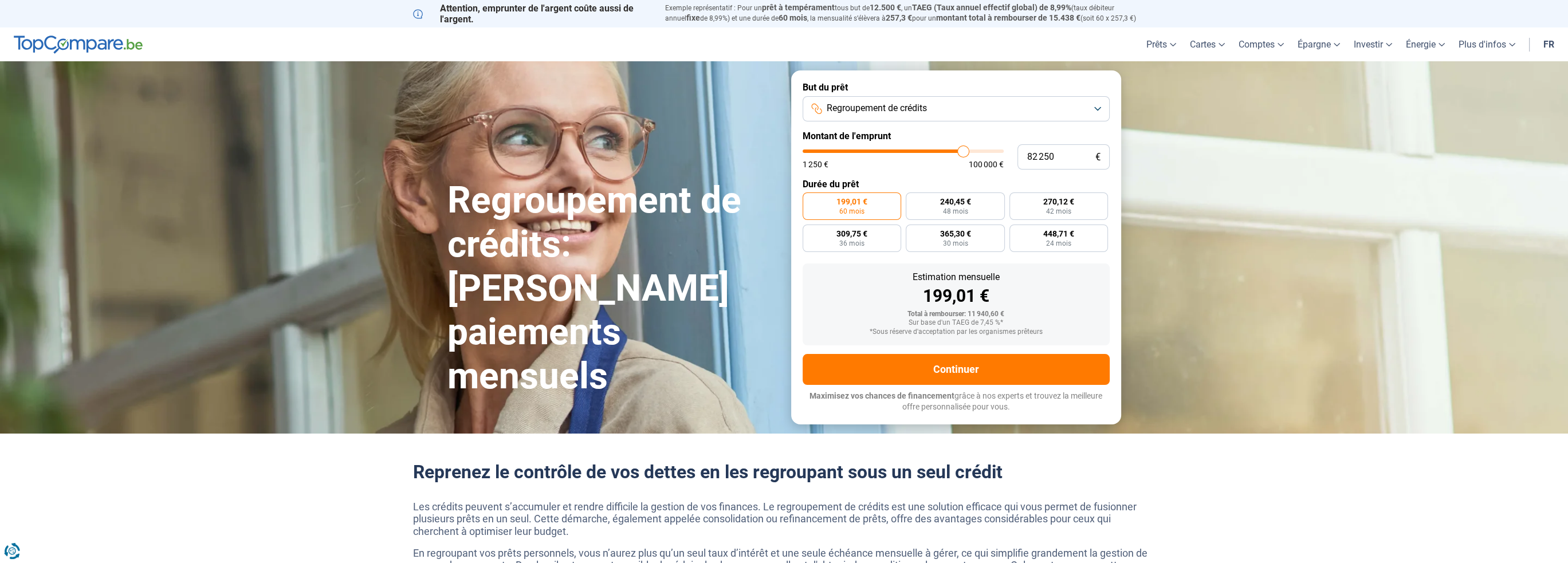
type input "82 500"
type input "82500"
type input "82 750"
type input "82750"
type input "83 000"
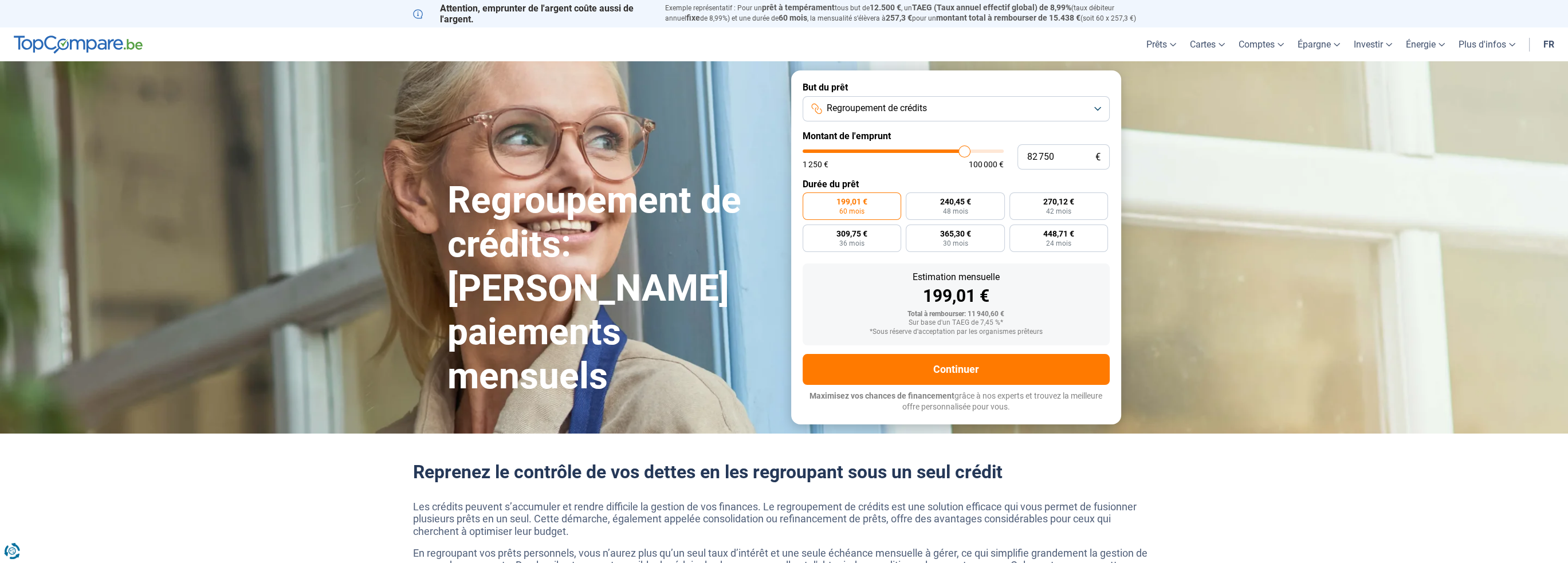
type input "83000"
type input "83 250"
type input "83250"
type input "83 500"
type input "83500"
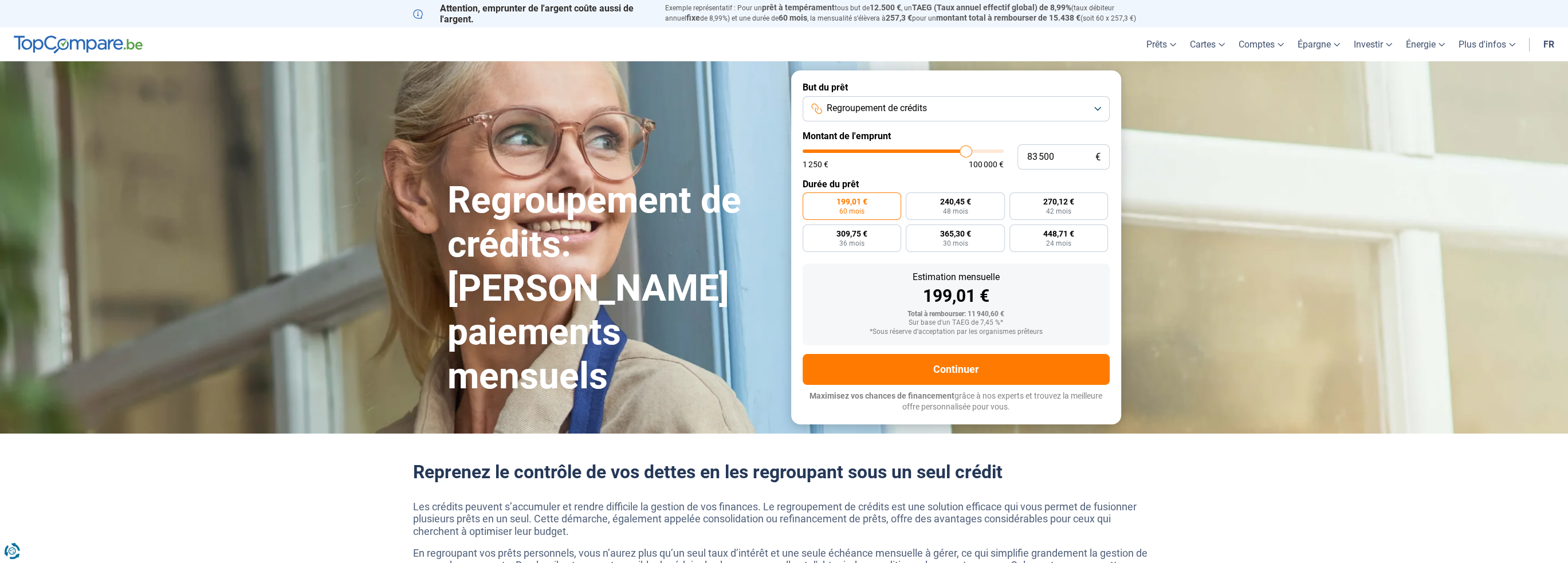
type input "83 750"
type input "83750"
type input "84 000"
type input "84000"
type input "84 250"
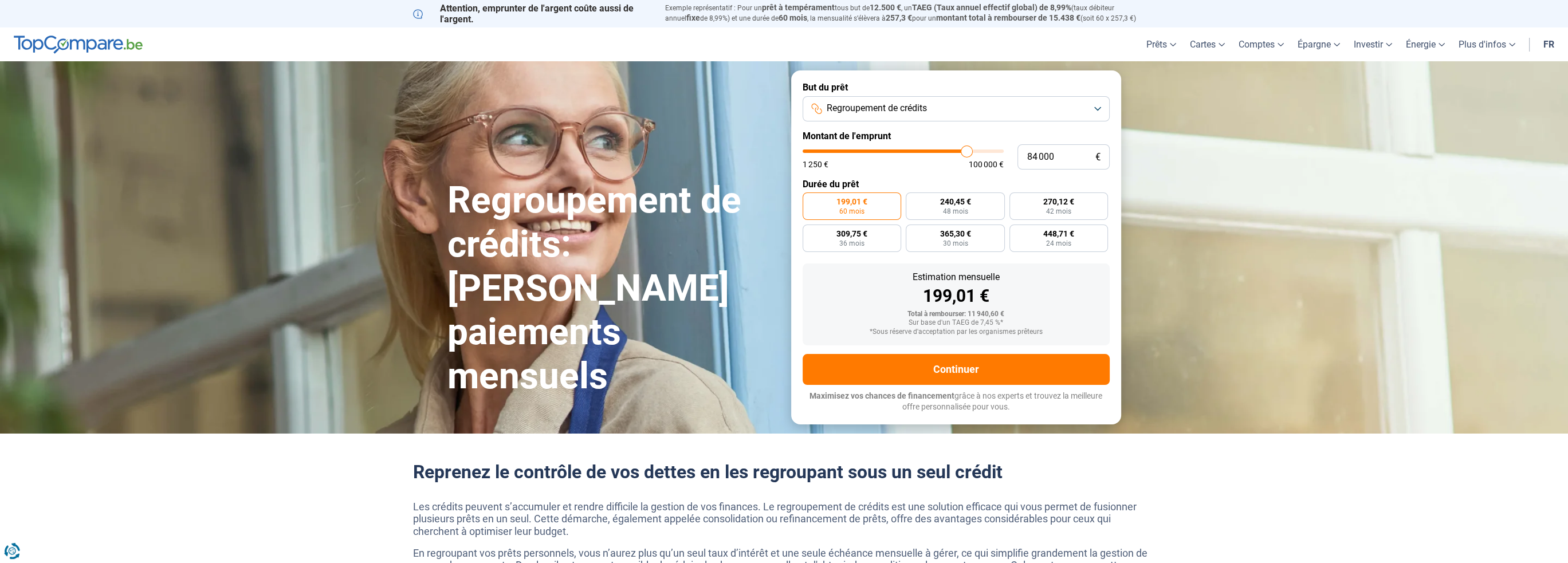
type input "84250"
type input "84 500"
type input "84500"
type input "84 750"
type input "84750"
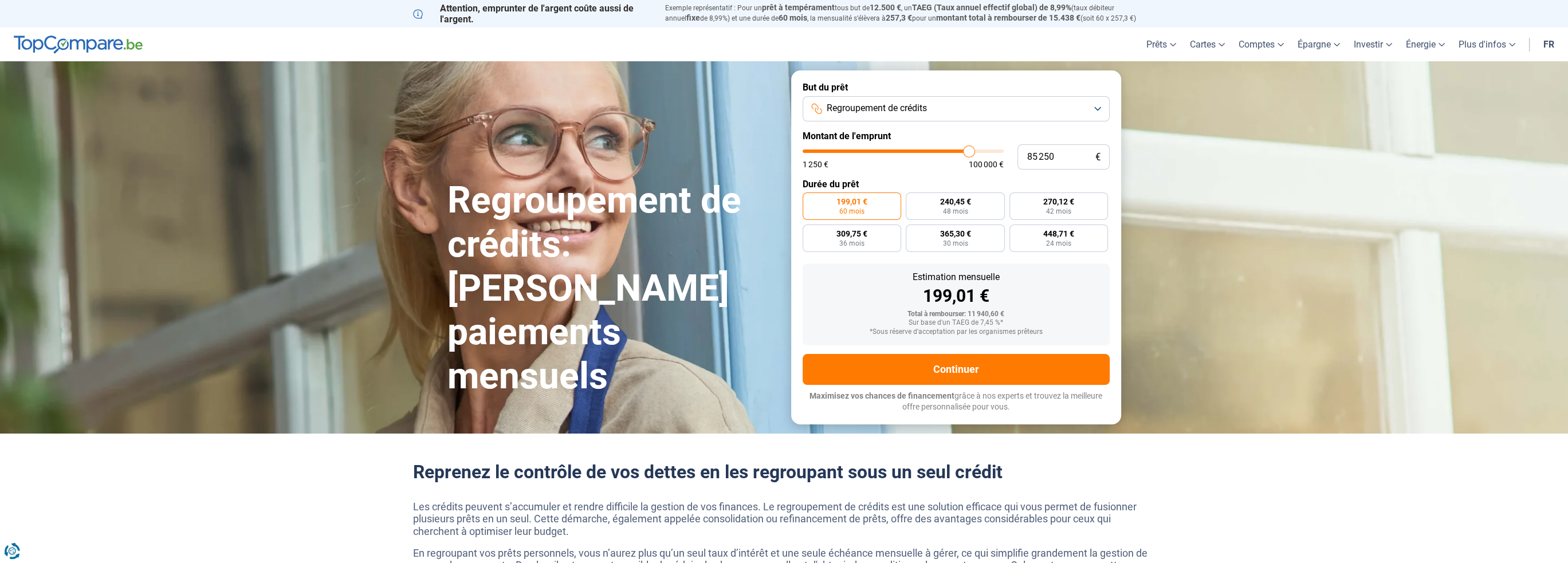
drag, startPoint x: 883, startPoint y: 148, endPoint x: 968, endPoint y: 151, distance: 85.1
click at [968, 151] on input "range" at bounding box center [903, 152] width 201 height 4
click at [978, 110] on button "Regroupement de crédits" at bounding box center [956, 108] width 307 height 25
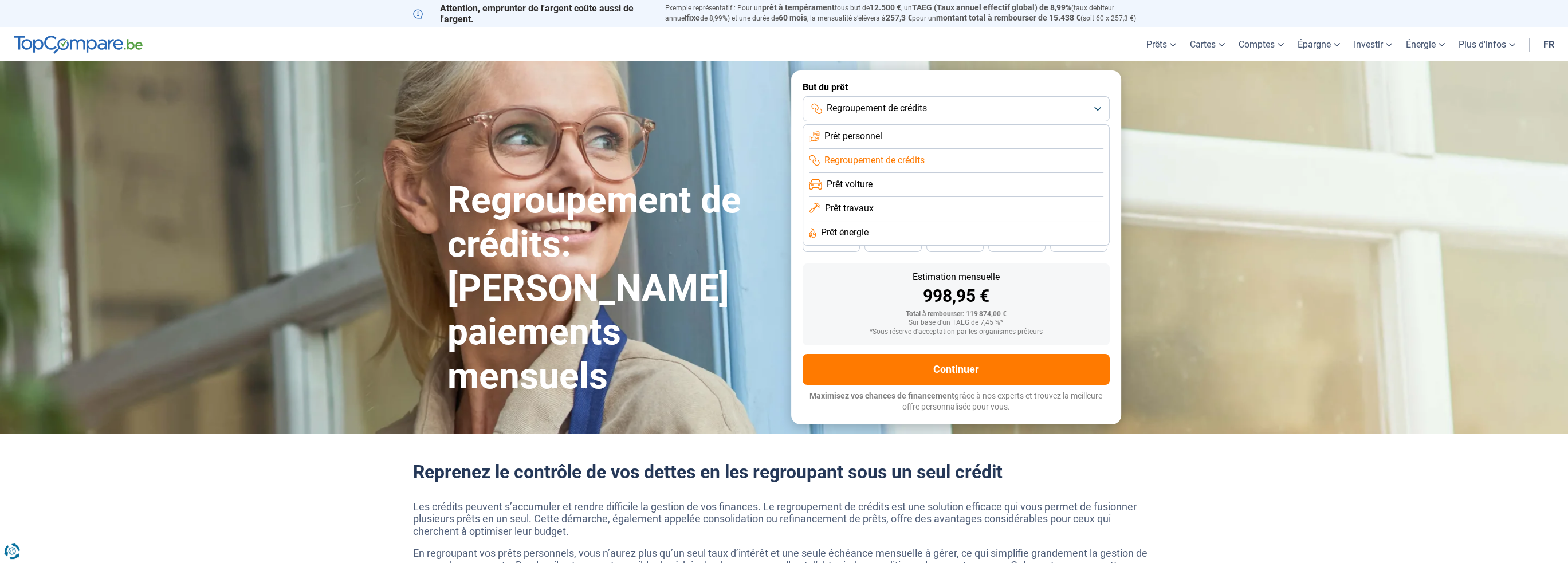
click at [978, 110] on button "Regroupement de crédits" at bounding box center [956, 108] width 307 height 25
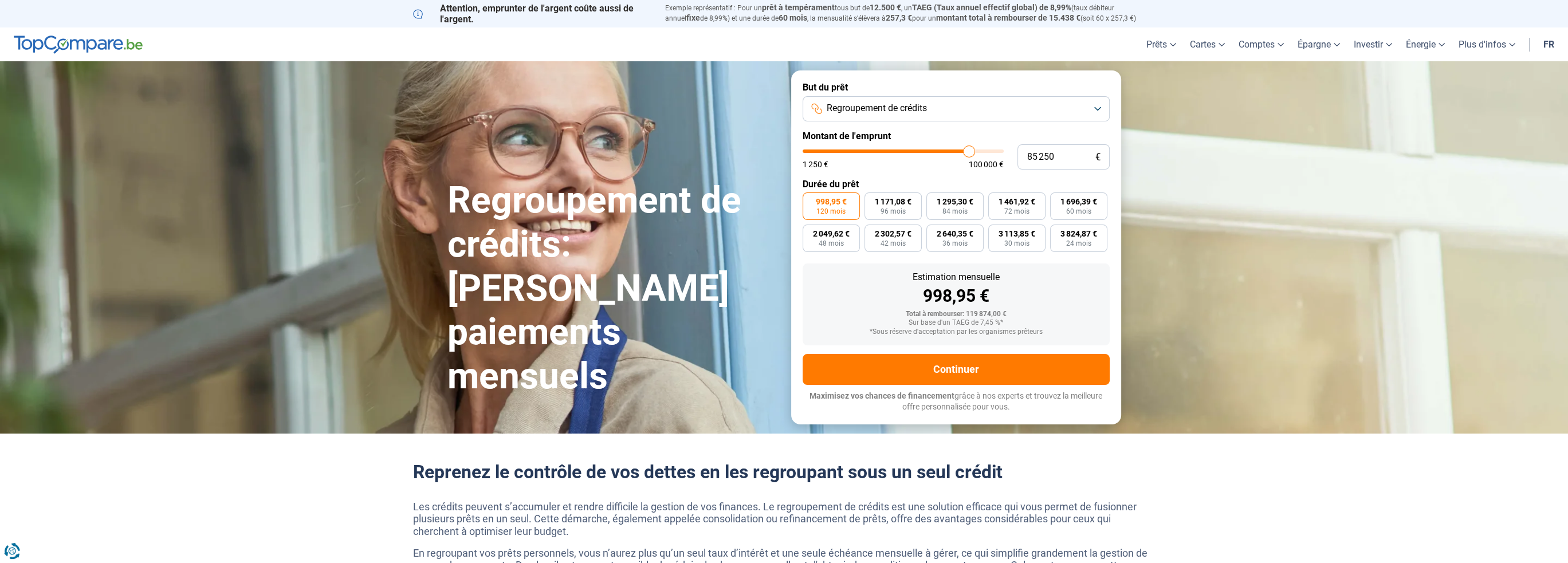
click at [1003, 102] on button "Regroupement de crédits" at bounding box center [956, 108] width 307 height 25
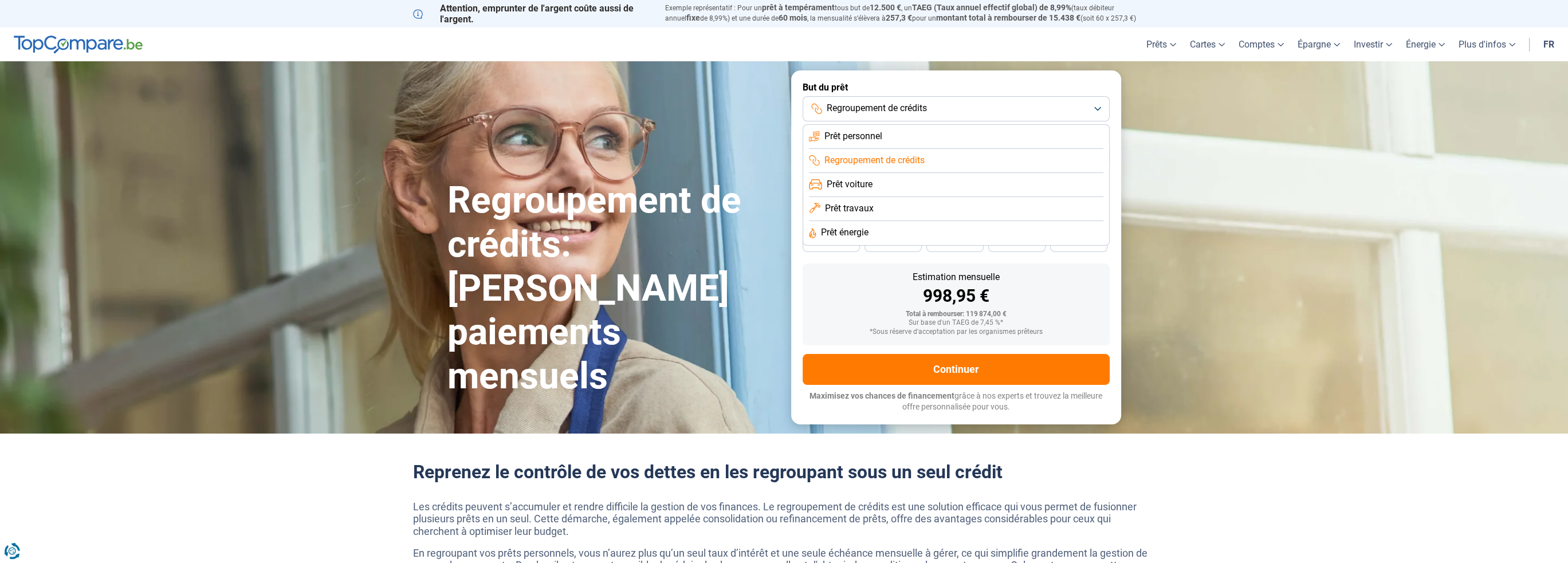
click at [804, 280] on div "Estimation mensuelle 998,95 € Total à rembourser: 119 874,00 € Sur base d'un TA…" at bounding box center [956, 304] width 307 height 82
